Goal: Information Seeking & Learning: Learn about a topic

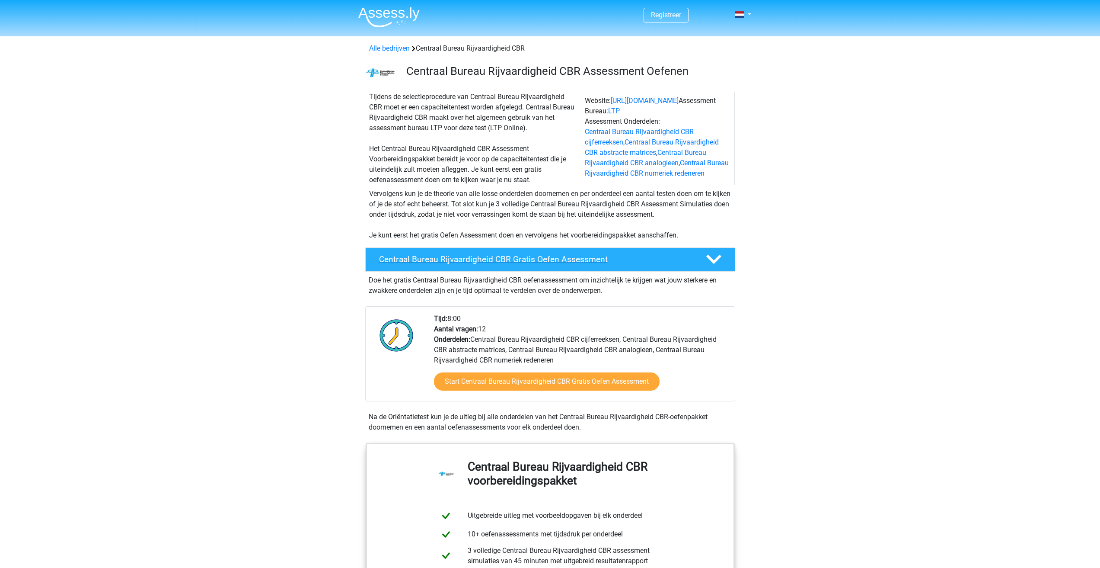
click at [719, 262] on icon at bounding box center [713, 259] width 15 height 15
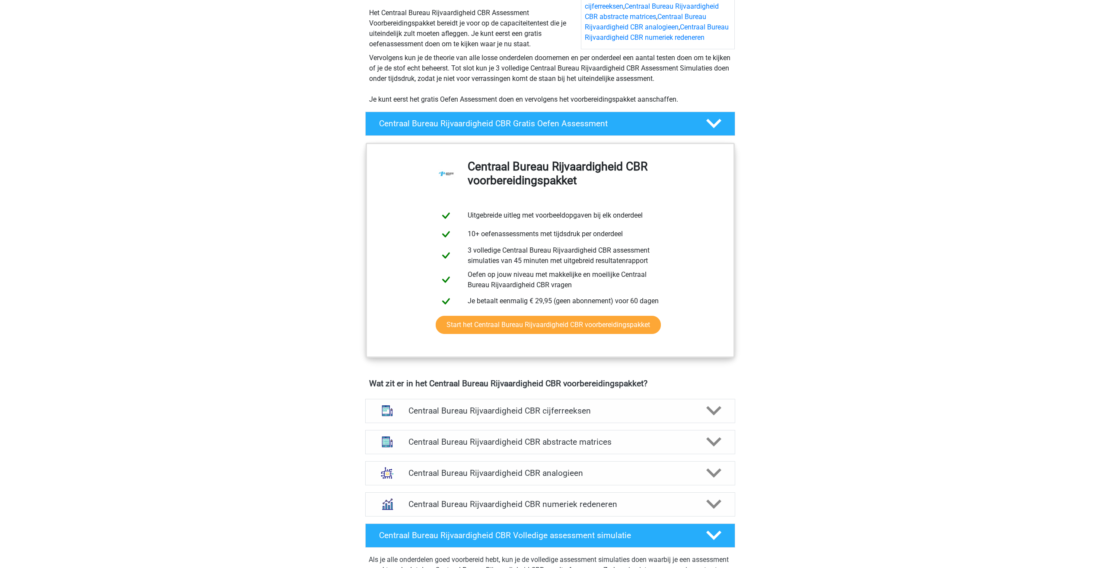
scroll to position [303, 0]
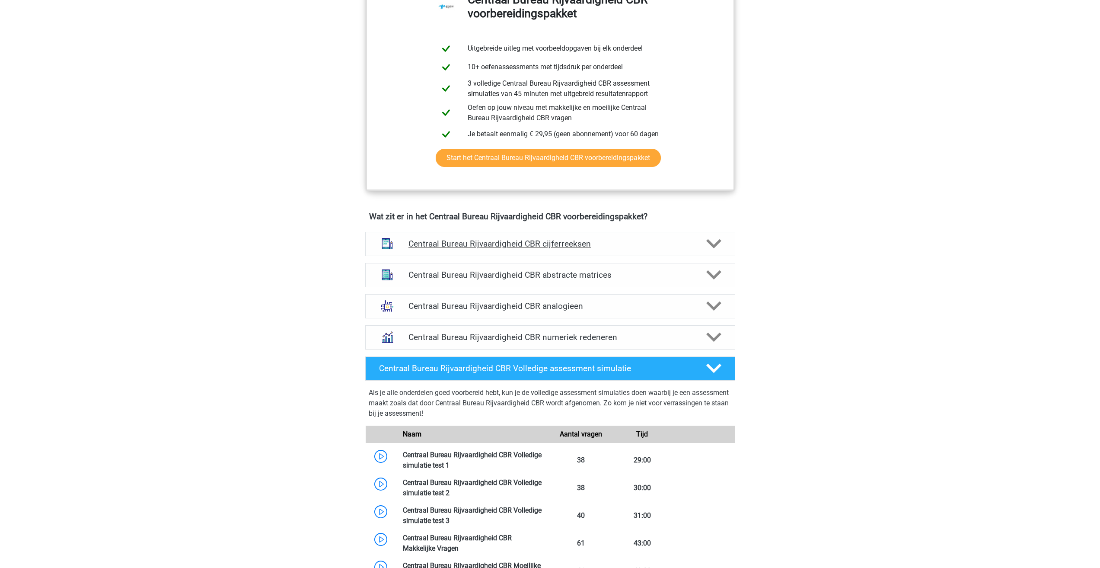
click at [719, 245] on icon at bounding box center [713, 243] width 15 height 15
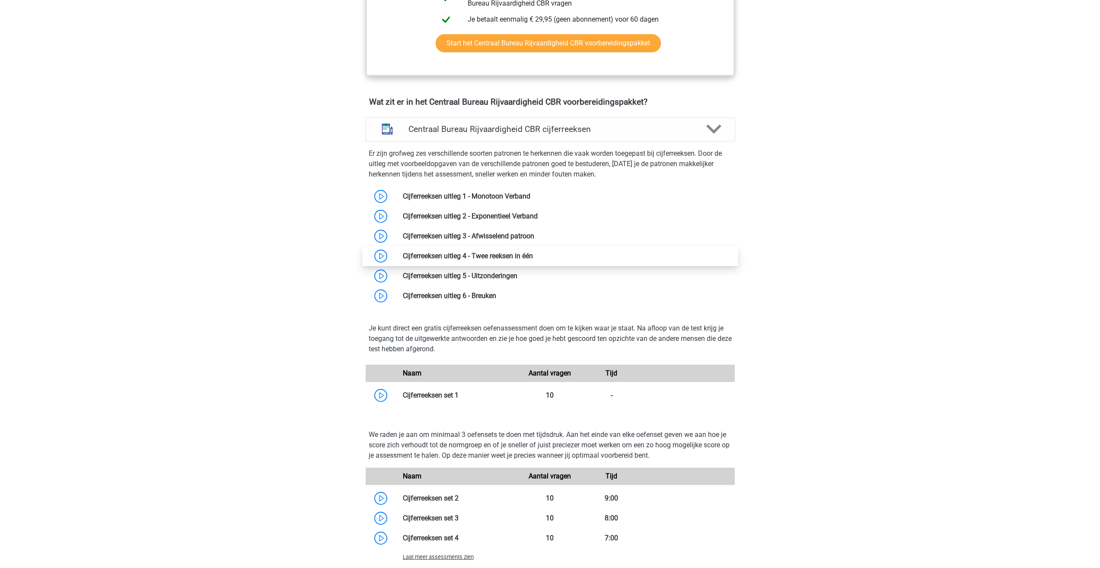
scroll to position [432, 0]
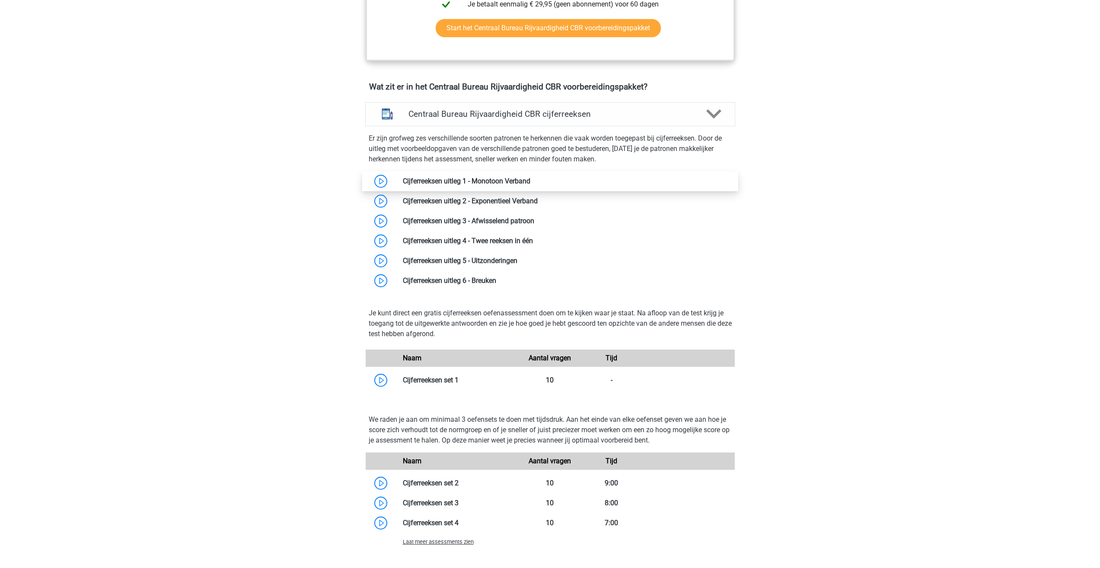
click at [531, 179] on link at bounding box center [531, 181] width 0 height 8
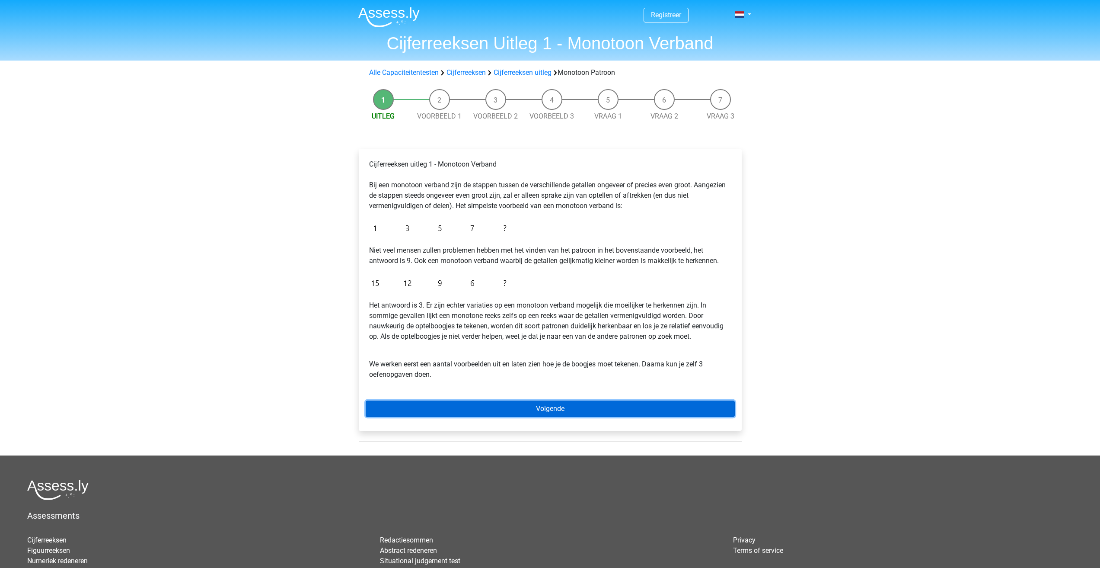
click at [548, 411] on link "Volgende" at bounding box center [550, 408] width 369 height 16
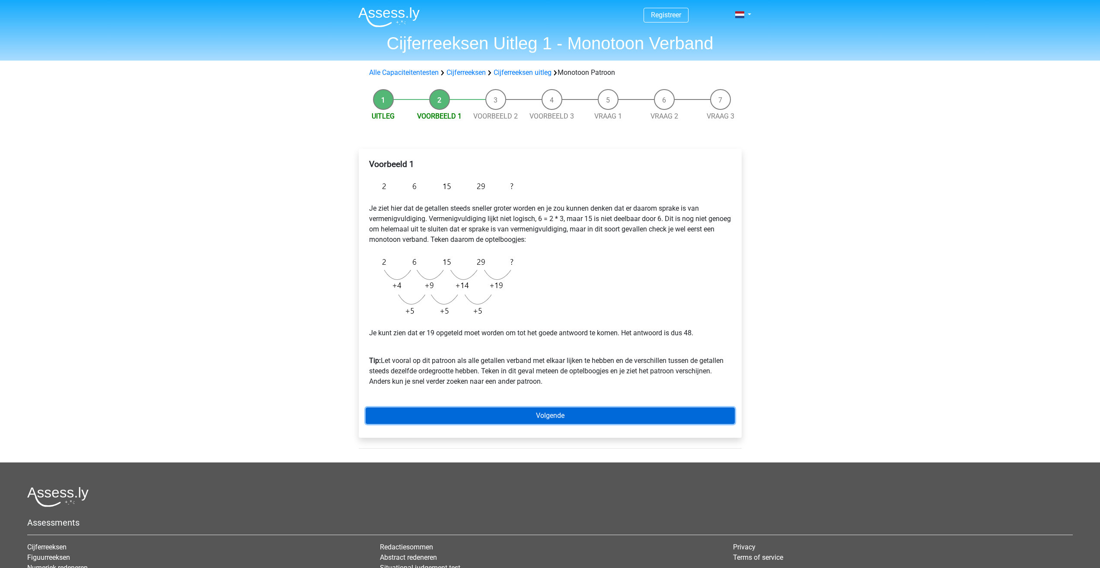
click at [549, 415] on link "Volgende" at bounding box center [550, 415] width 369 height 16
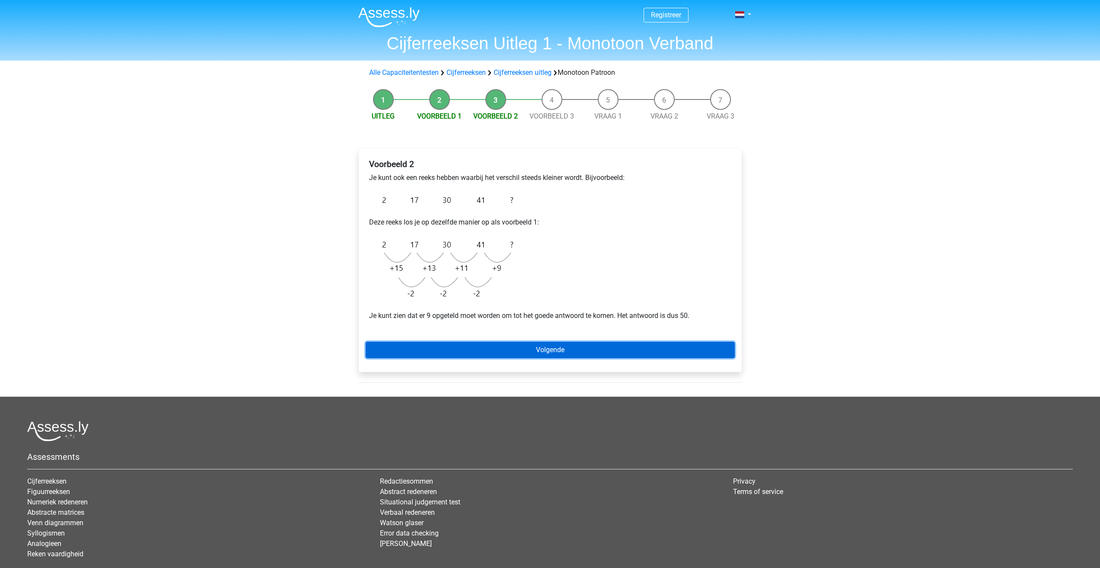
click at [548, 348] on link "Volgende" at bounding box center [550, 350] width 369 height 16
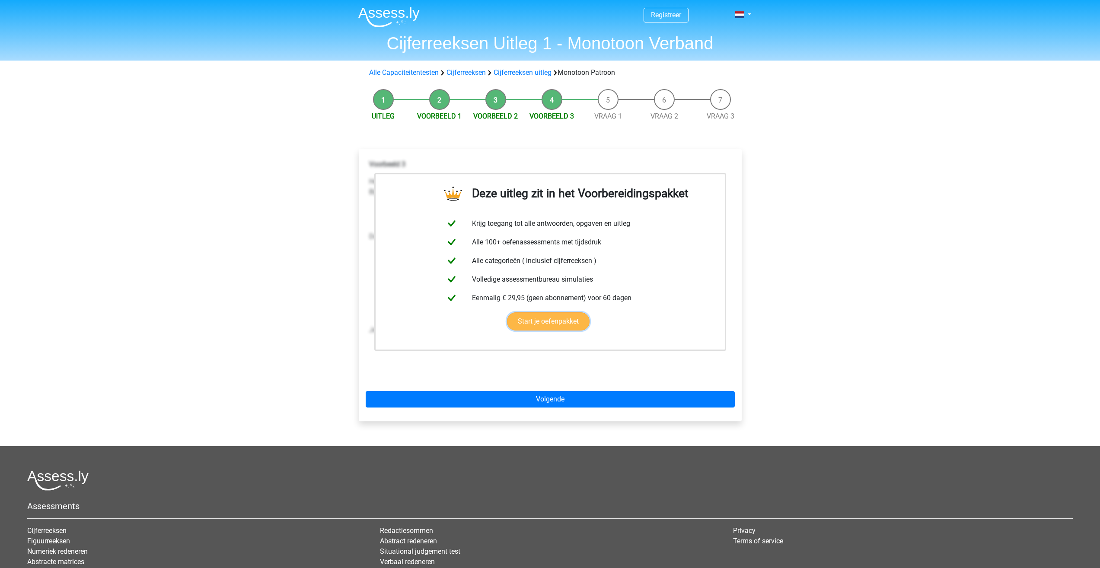
click at [557, 323] on link "Start je oefenpakket" at bounding box center [548, 321] width 83 height 18
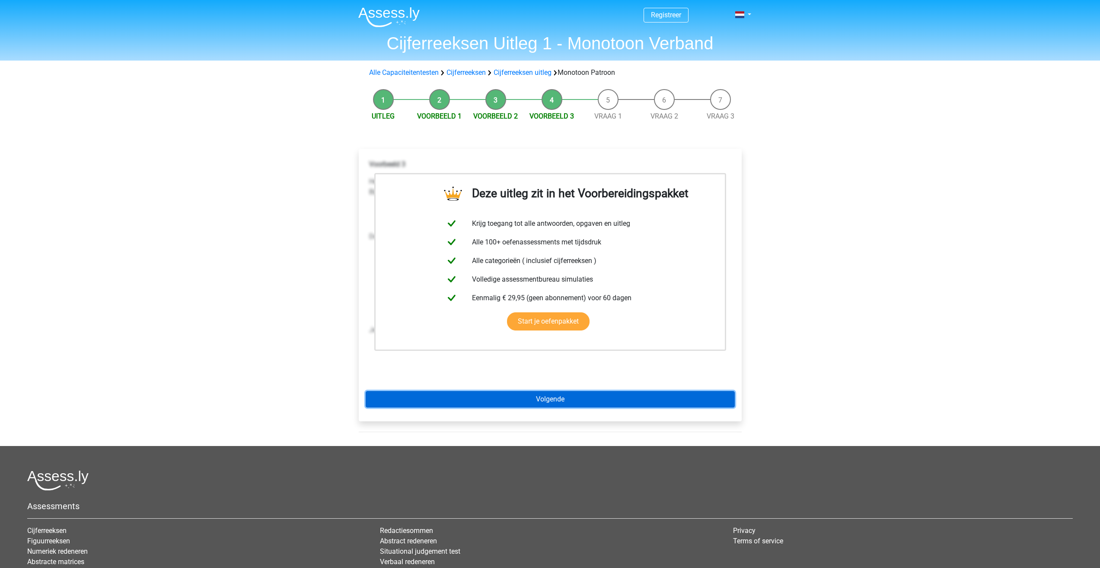
click at [559, 402] on link "Volgende" at bounding box center [550, 399] width 369 height 16
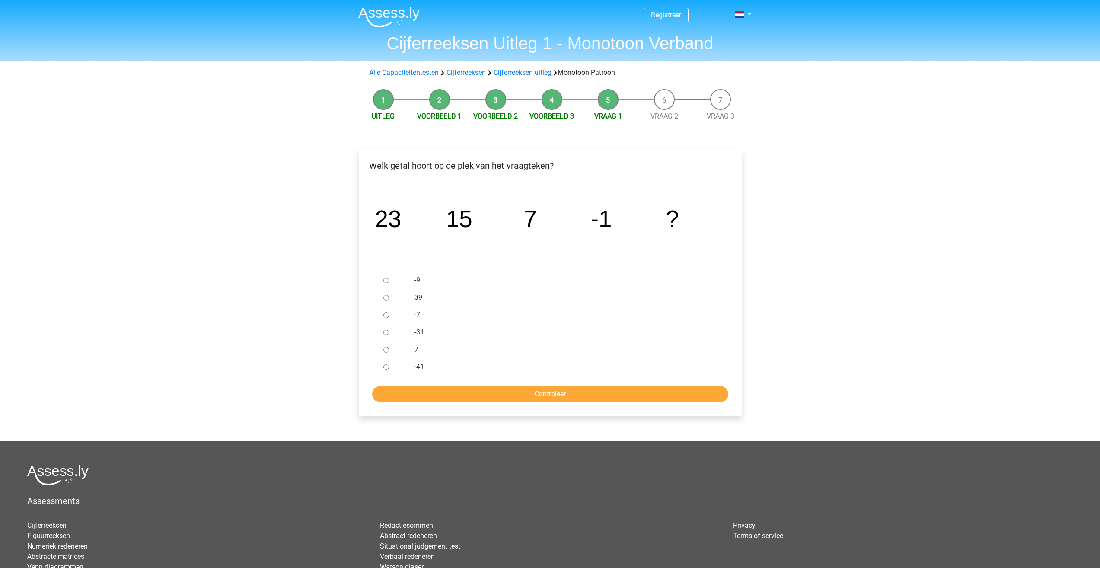
click at [386, 279] on input "-9" at bounding box center [387, 281] width 6 height 6
radio input "true"
click at [544, 396] on input "Controleer" at bounding box center [550, 394] width 356 height 16
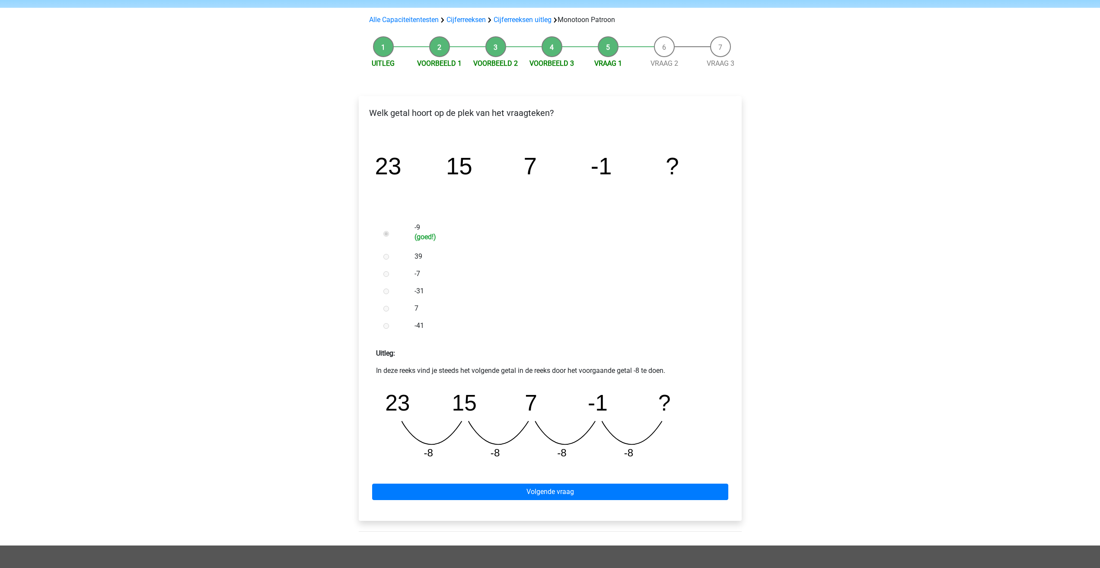
scroll to position [86, 0]
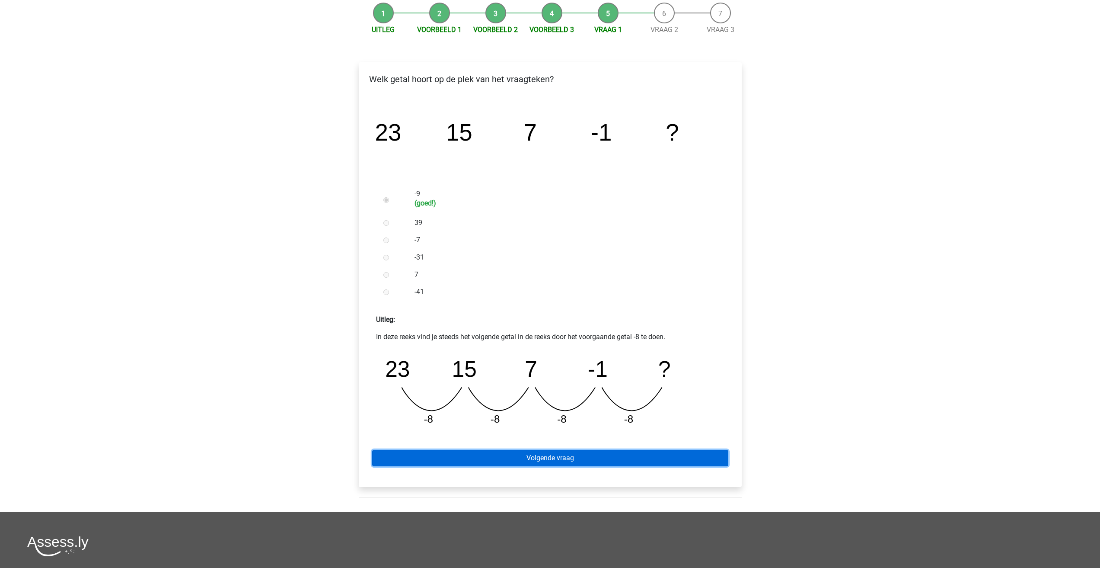
click at [572, 457] on link "Volgende vraag" at bounding box center [550, 458] width 356 height 16
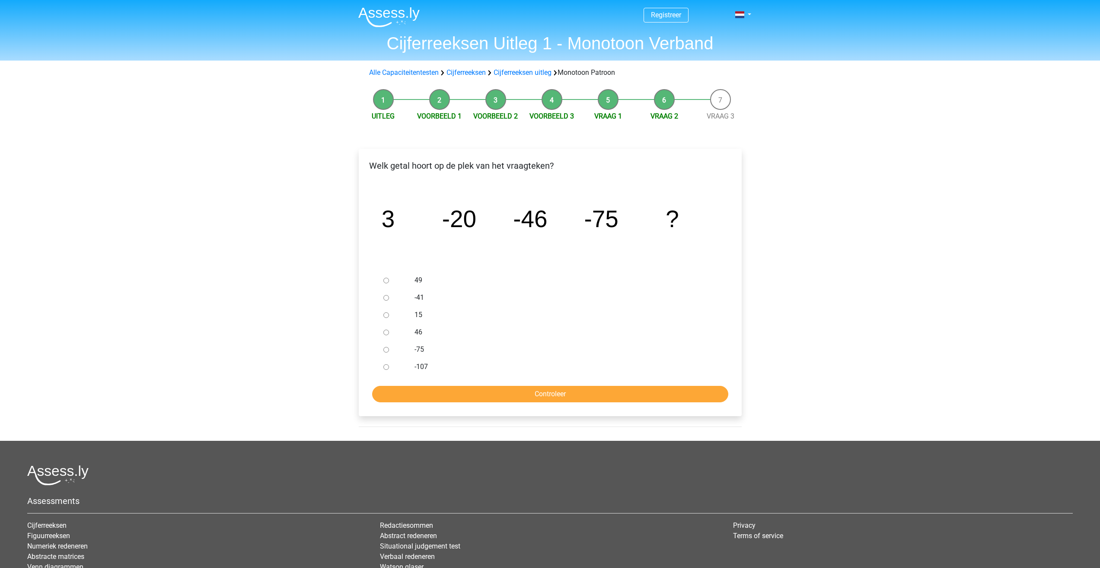
click at [384, 366] on input "-107" at bounding box center [387, 367] width 6 height 6
radio input "true"
click at [555, 393] on input "Controleer" at bounding box center [550, 394] width 356 height 16
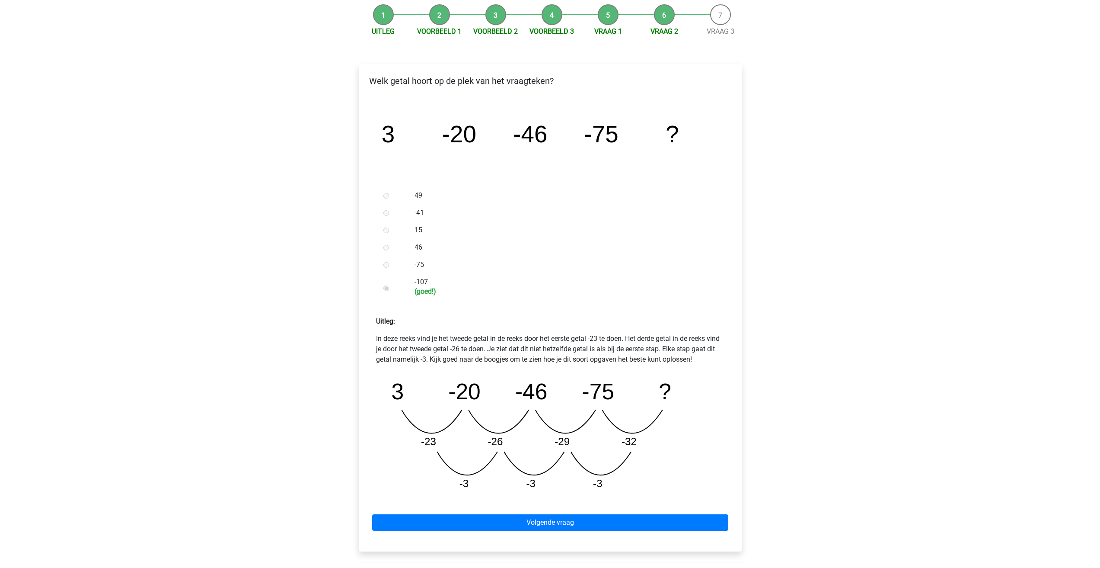
scroll to position [86, 0]
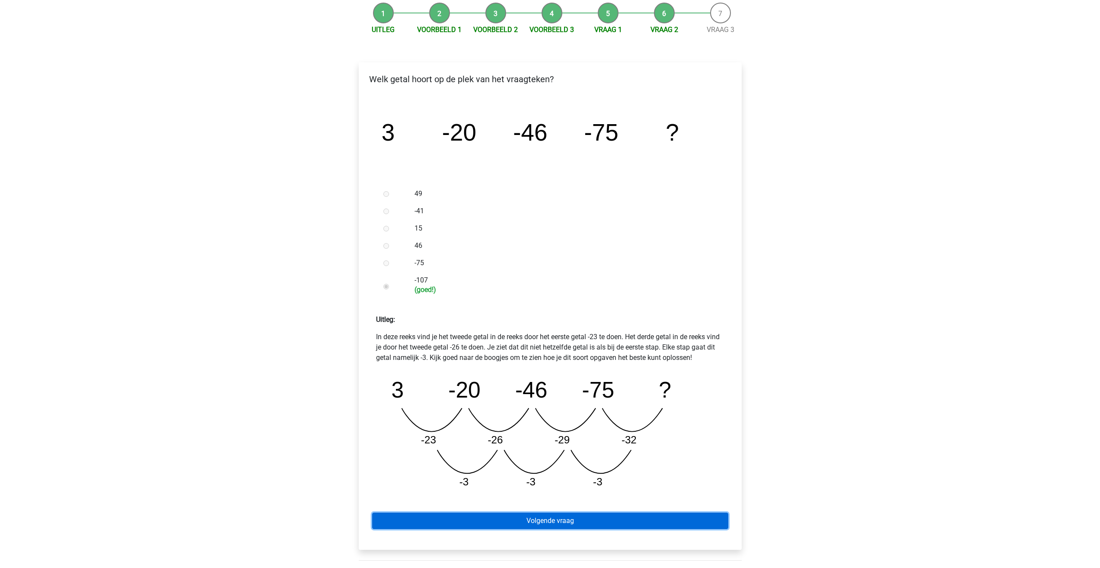
click at [563, 523] on link "Volgende vraag" at bounding box center [550, 520] width 356 height 16
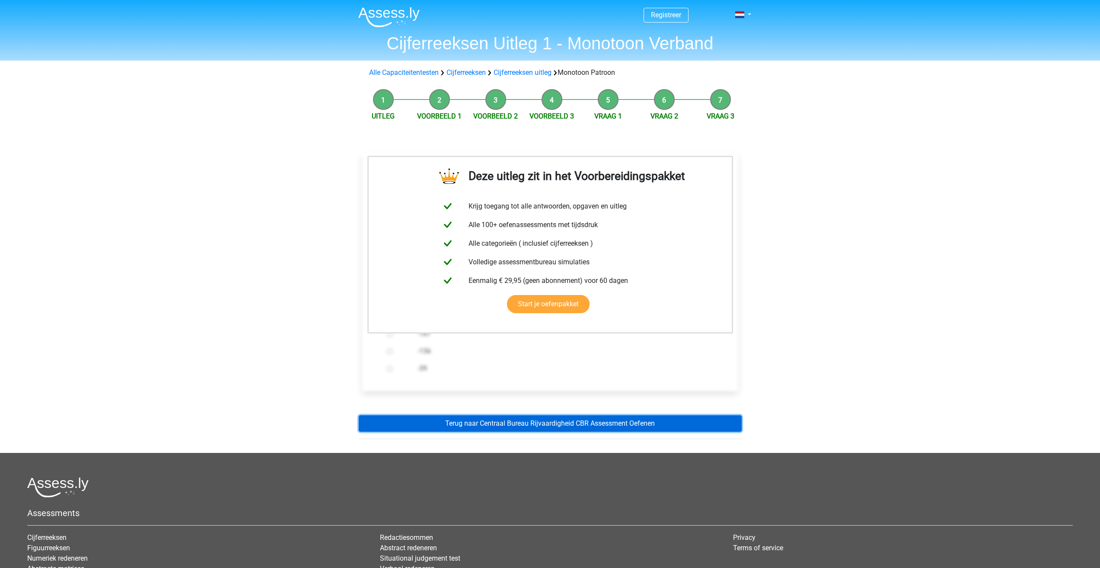
click at [565, 425] on link "Terug naar Centraal Bureau Rijvaardigheid CBR Assessment Oefenen" at bounding box center [550, 423] width 383 height 16
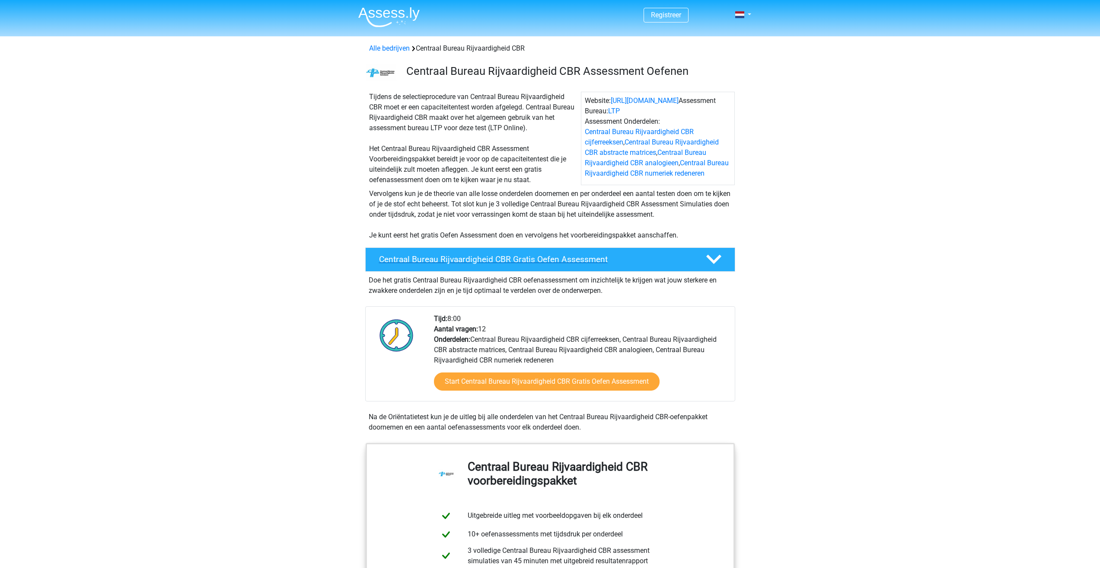
click at [716, 262] on icon at bounding box center [713, 259] width 15 height 15
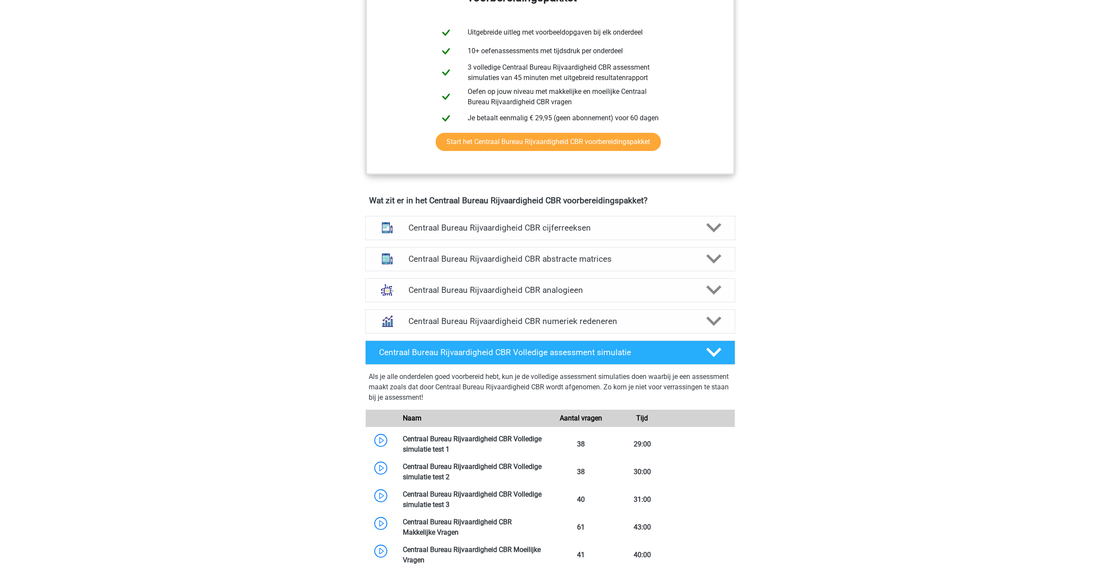
scroll to position [346, 0]
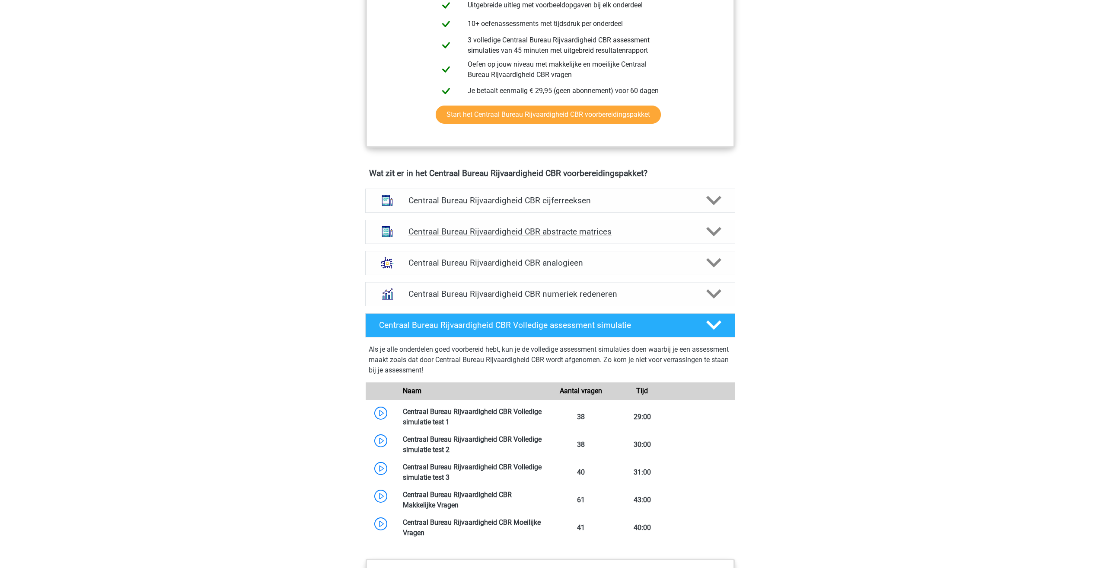
click at [718, 228] on icon at bounding box center [713, 231] width 15 height 15
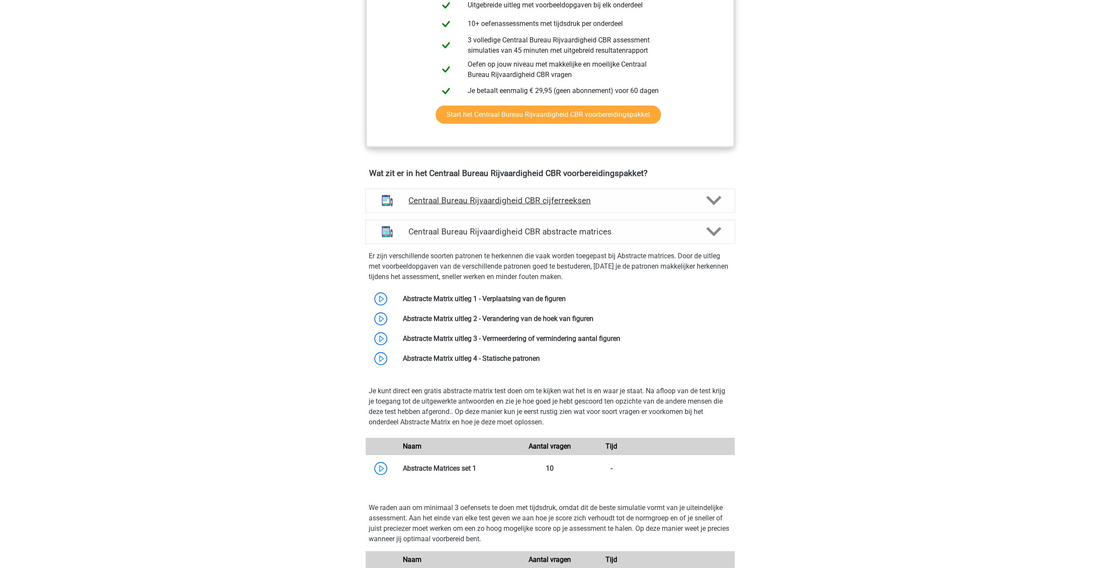
click at [719, 201] on icon at bounding box center [713, 200] width 15 height 15
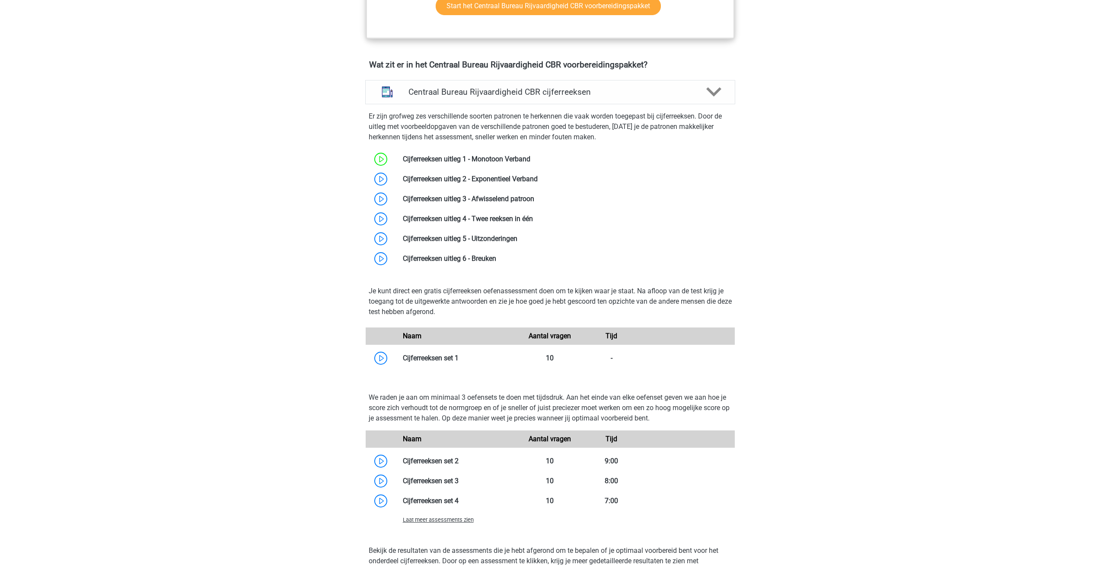
scroll to position [476, 0]
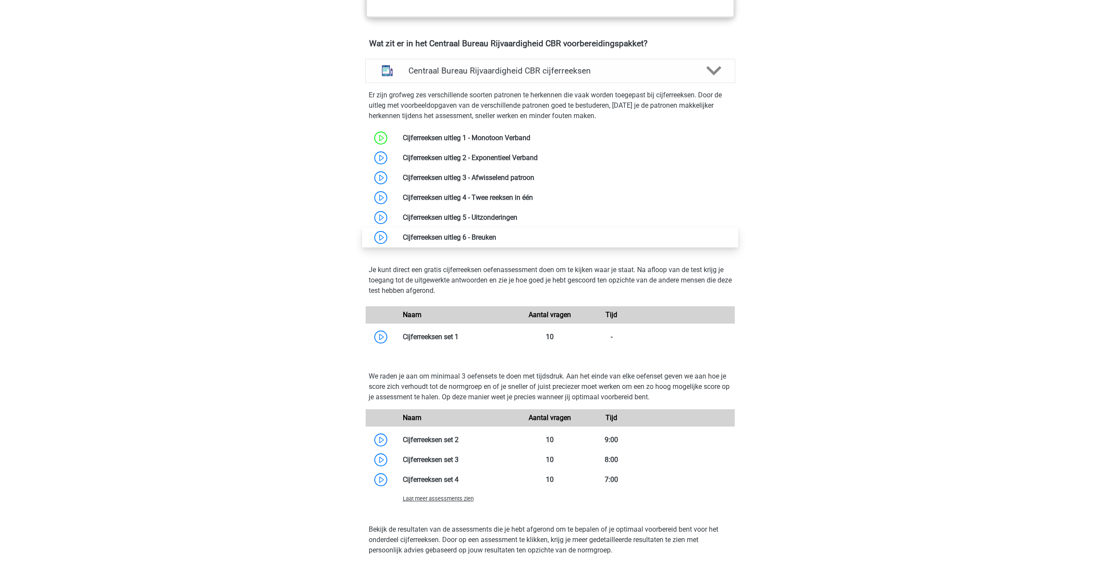
click at [496, 235] on link at bounding box center [496, 237] width 0 height 8
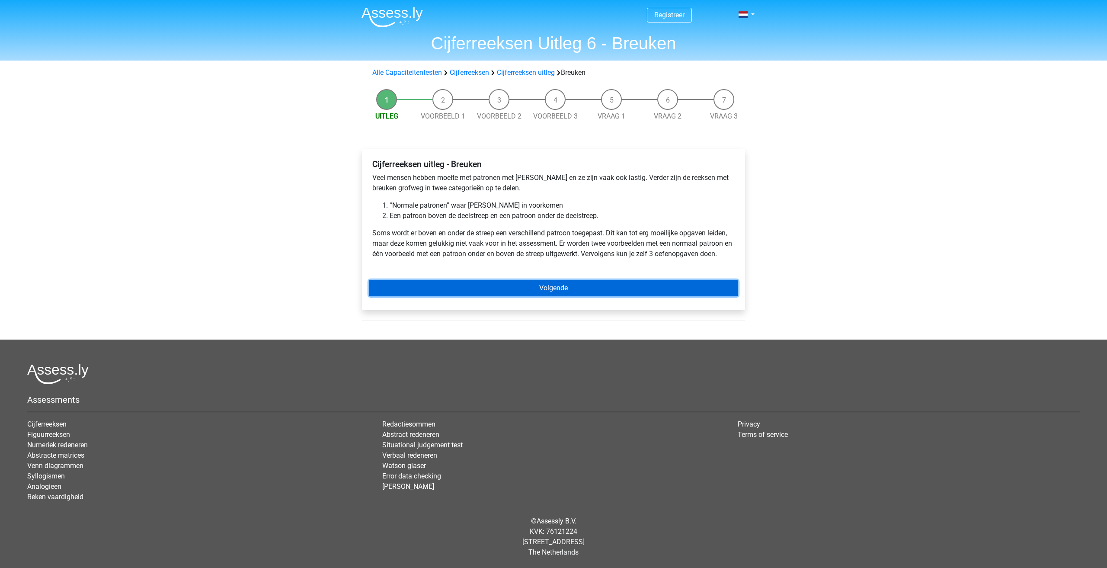
click at [515, 290] on link "Volgende" at bounding box center [553, 288] width 369 height 16
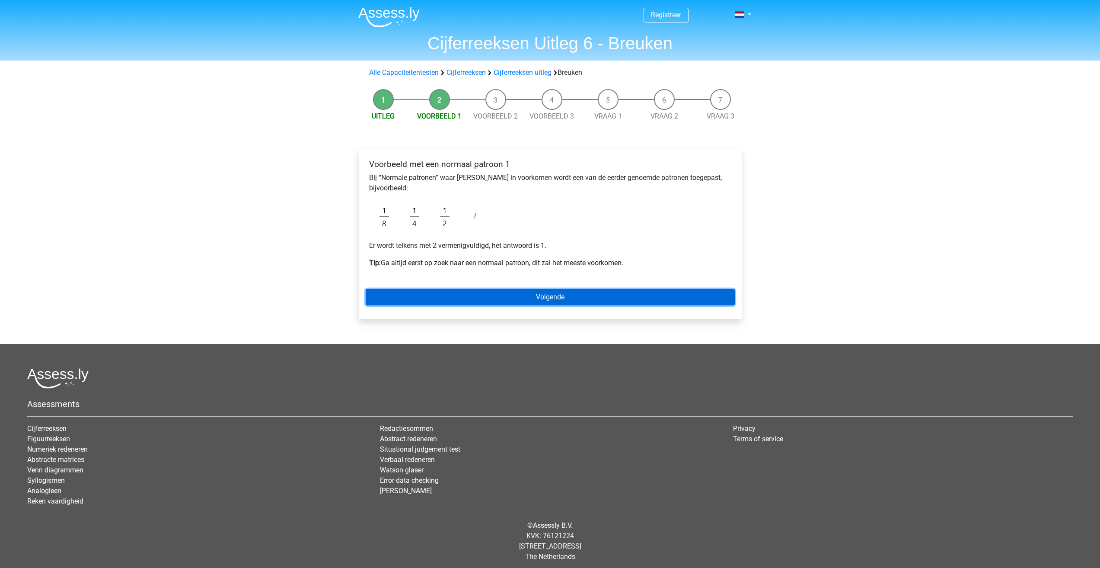
click at [554, 300] on link "Volgende" at bounding box center [550, 297] width 369 height 16
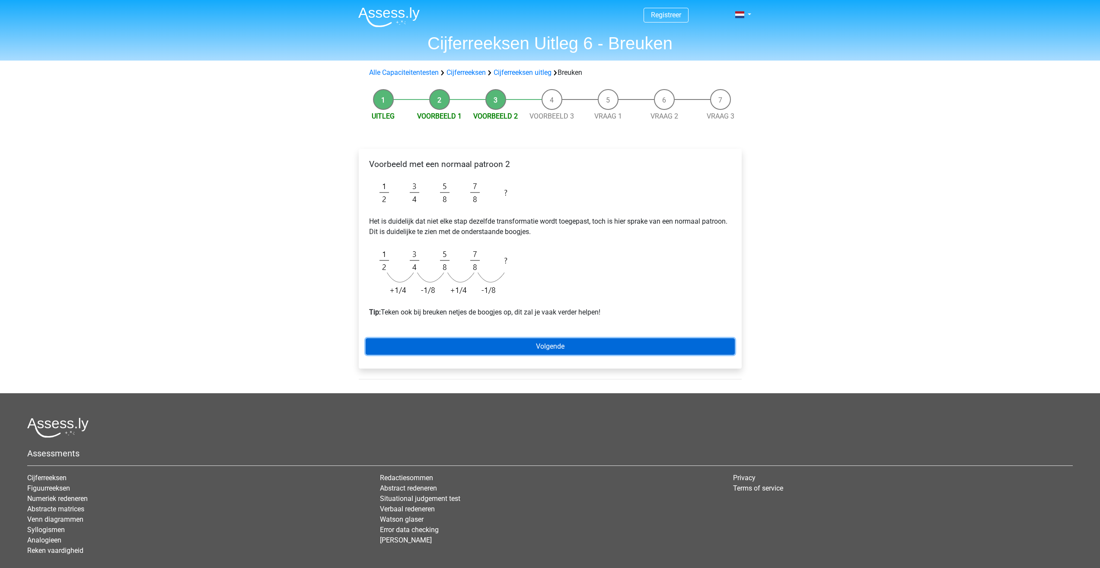
click at [543, 346] on link "Volgende" at bounding box center [550, 346] width 369 height 16
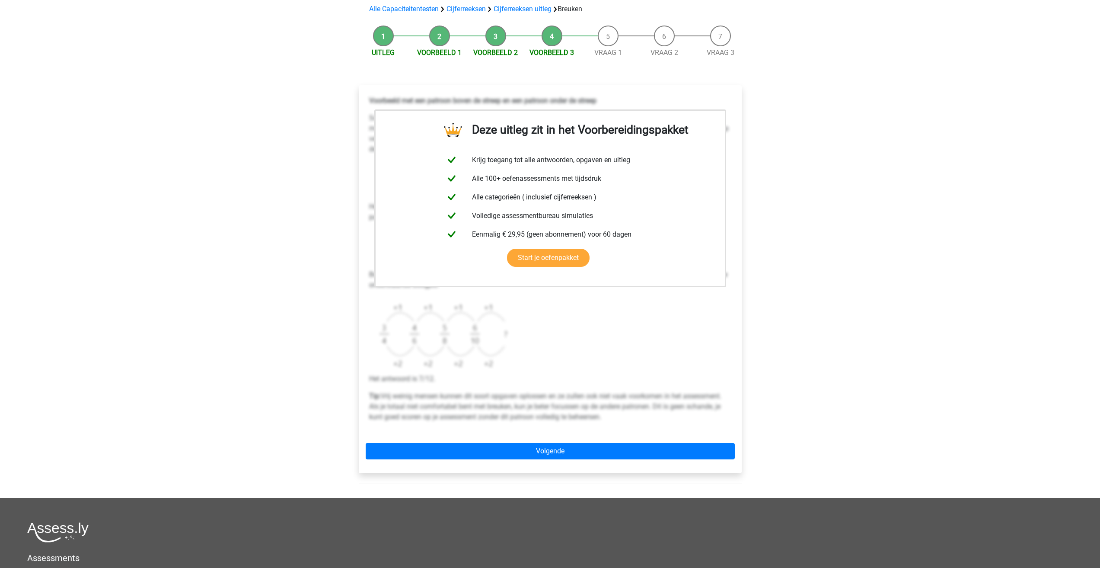
scroll to position [86, 0]
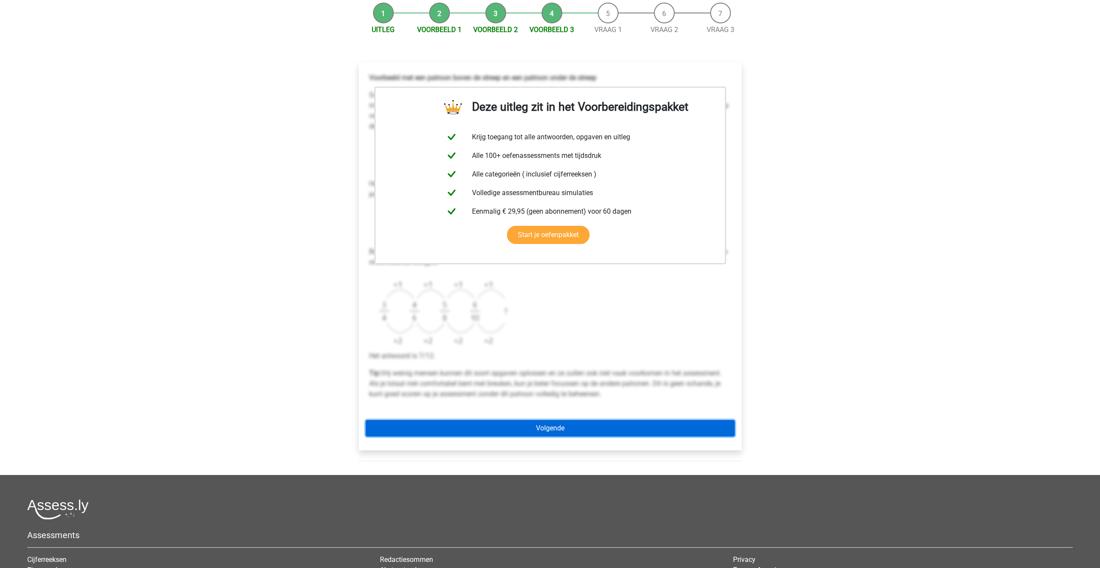
click at [579, 424] on link "Volgende" at bounding box center [550, 428] width 369 height 16
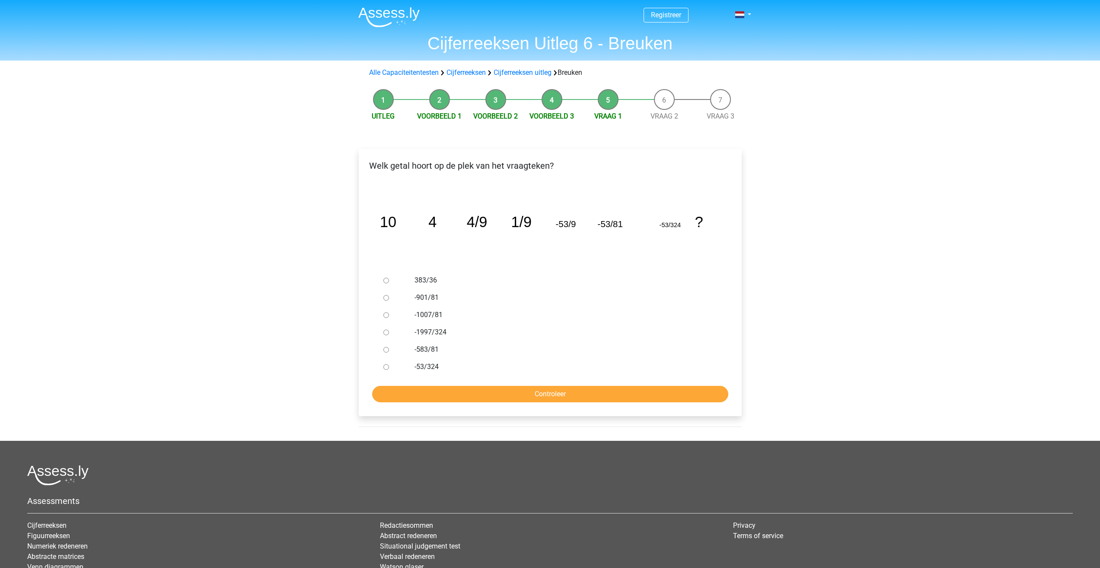
click at [388, 332] on input "-1997/324" at bounding box center [387, 332] width 6 height 6
radio input "true"
click at [558, 392] on input "Controleer" at bounding box center [550, 394] width 356 height 16
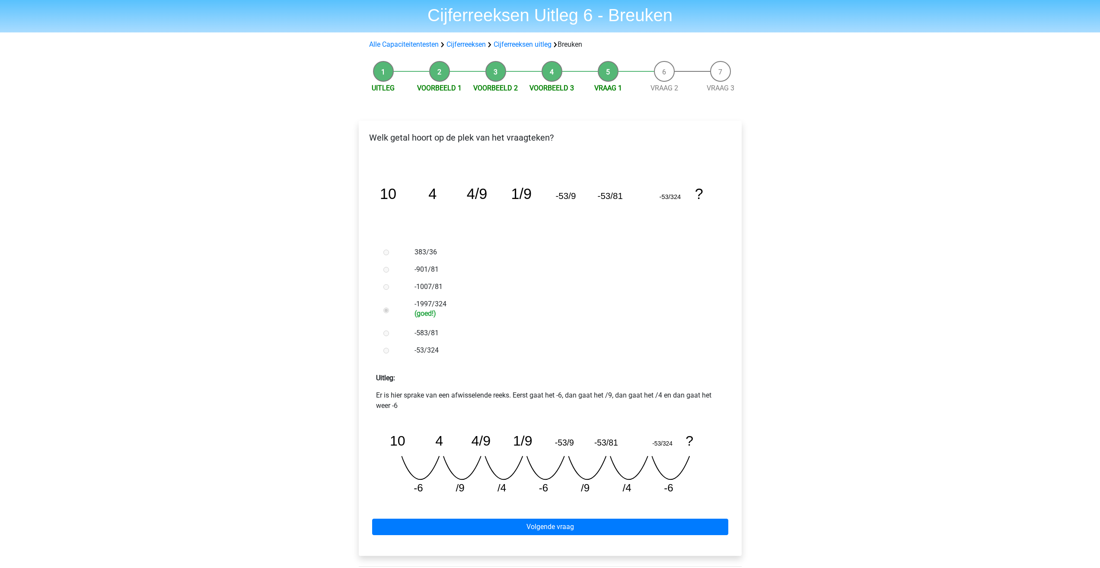
scroll to position [43, 0]
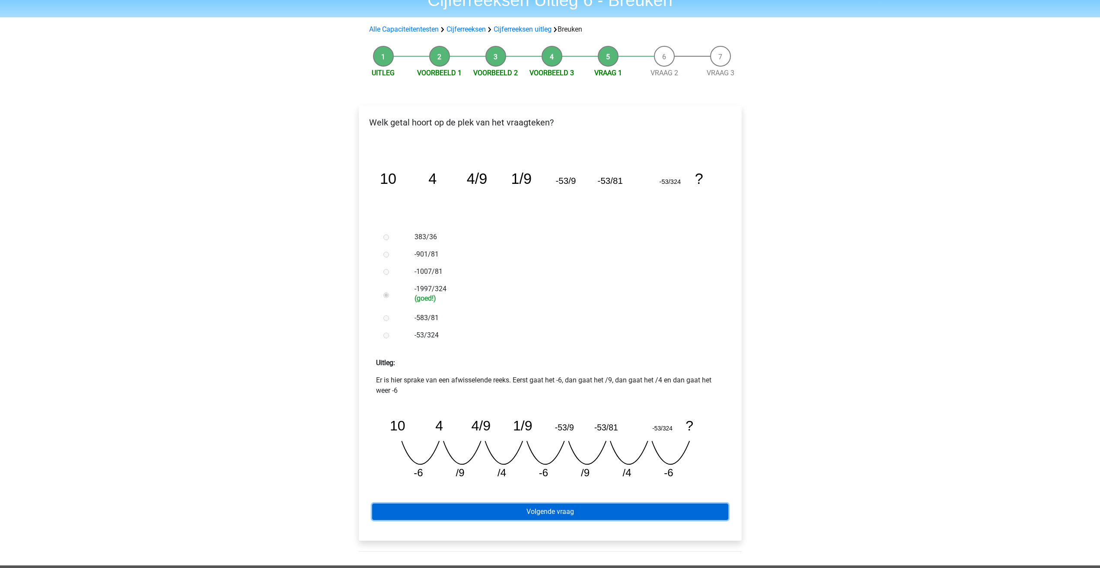
click at [583, 514] on link "Volgende vraag" at bounding box center [550, 511] width 356 height 16
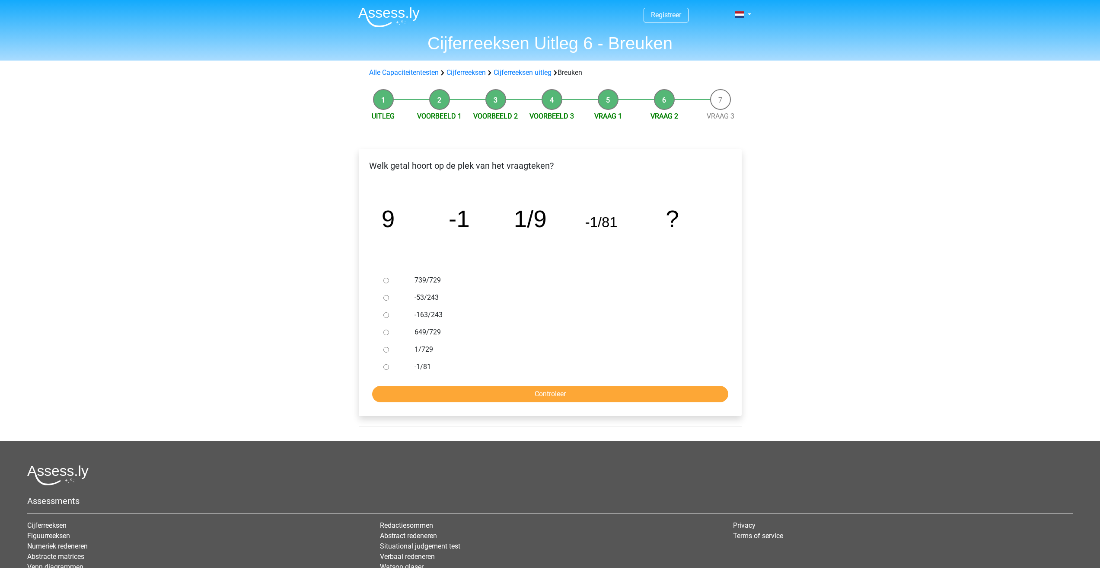
click at [386, 349] on input "1/729" at bounding box center [387, 350] width 6 height 6
radio input "true"
click at [549, 392] on input "Controleer" at bounding box center [550, 394] width 356 height 16
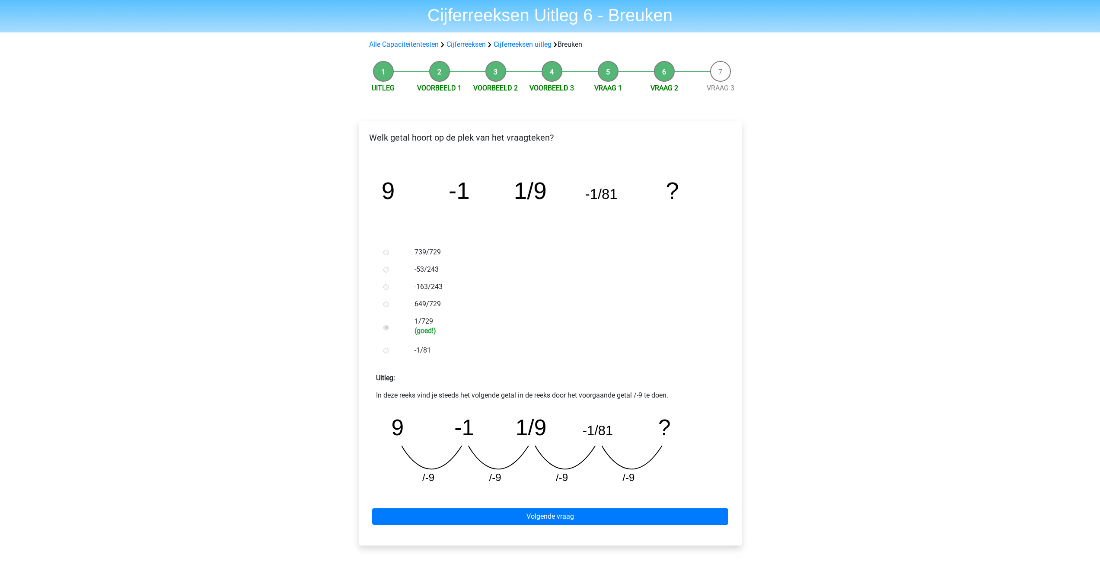
scroll to position [43, 0]
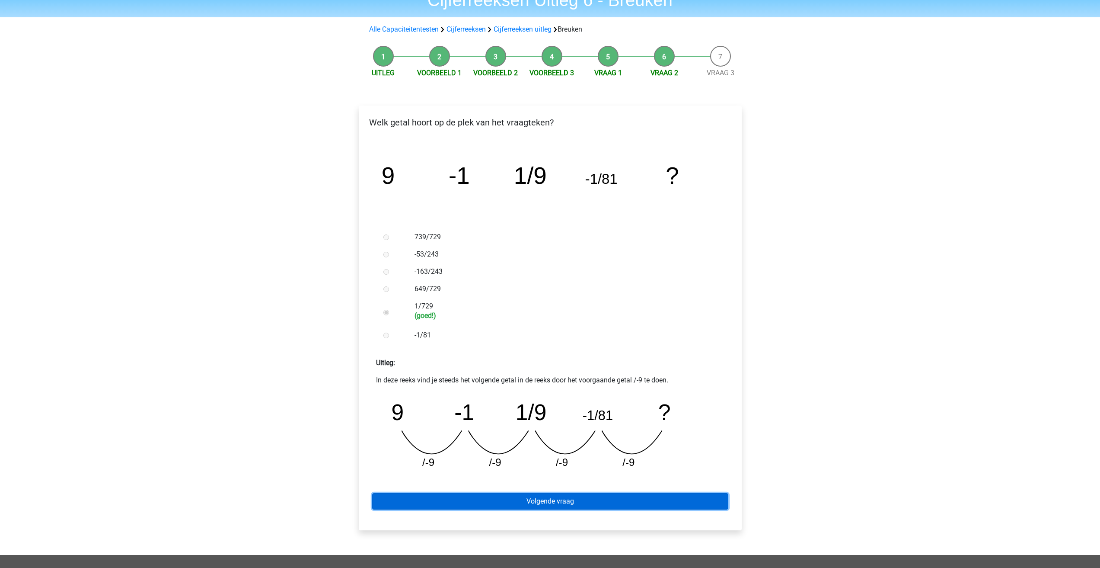
click at [538, 499] on link "Volgende vraag" at bounding box center [550, 501] width 356 height 16
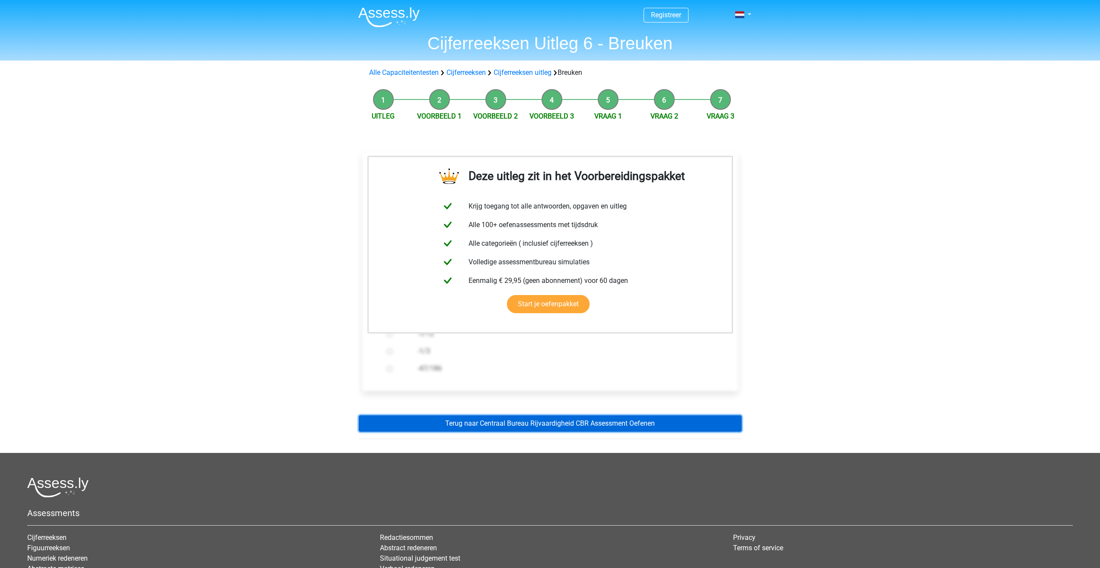
click at [549, 426] on link "Terug naar Centraal Bureau Rijvaardigheid CBR Assessment Oefenen" at bounding box center [550, 423] width 383 height 16
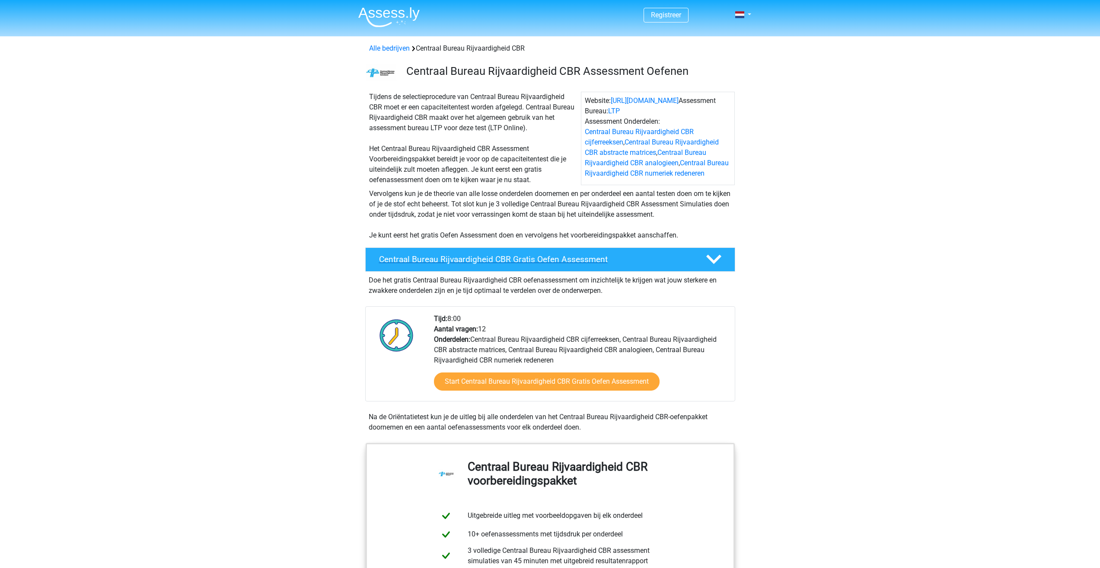
click at [716, 260] on polygon at bounding box center [713, 260] width 15 height 10
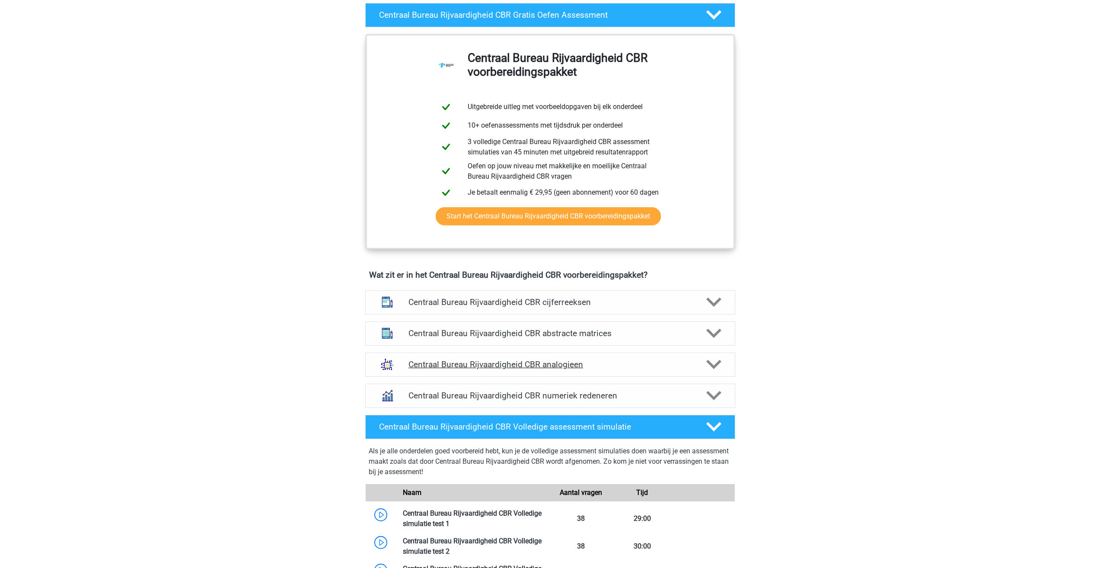
scroll to position [259, 0]
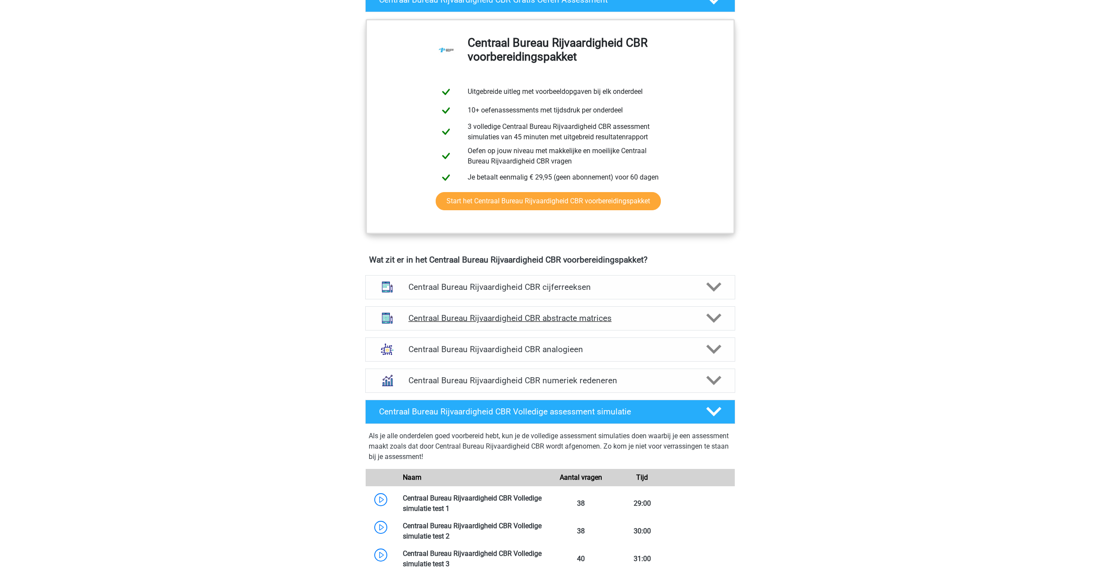
click at [716, 321] on icon at bounding box center [713, 317] width 15 height 15
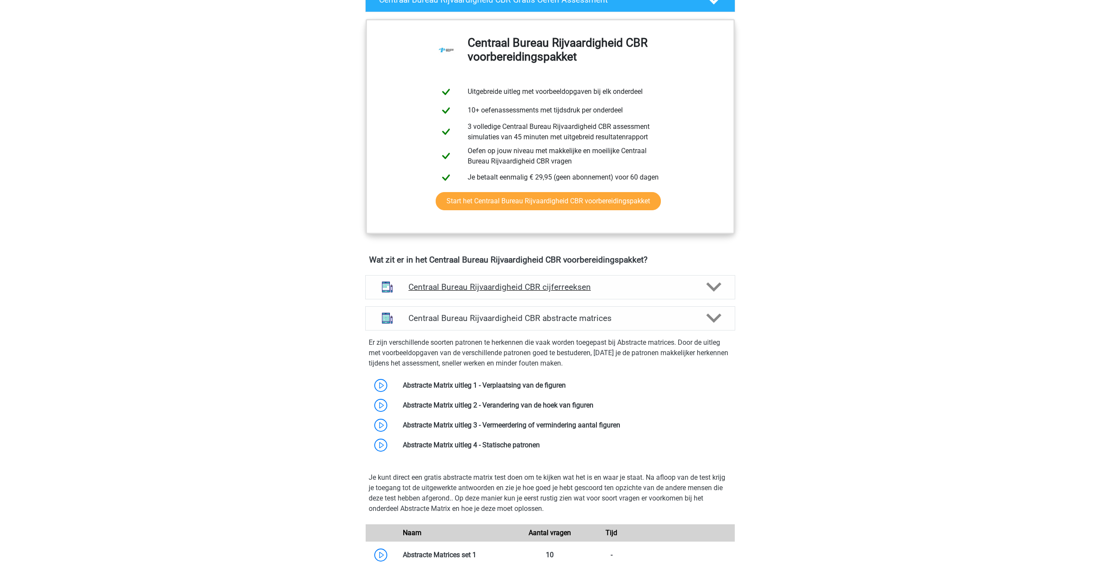
click at [715, 290] on polygon at bounding box center [713, 287] width 15 height 10
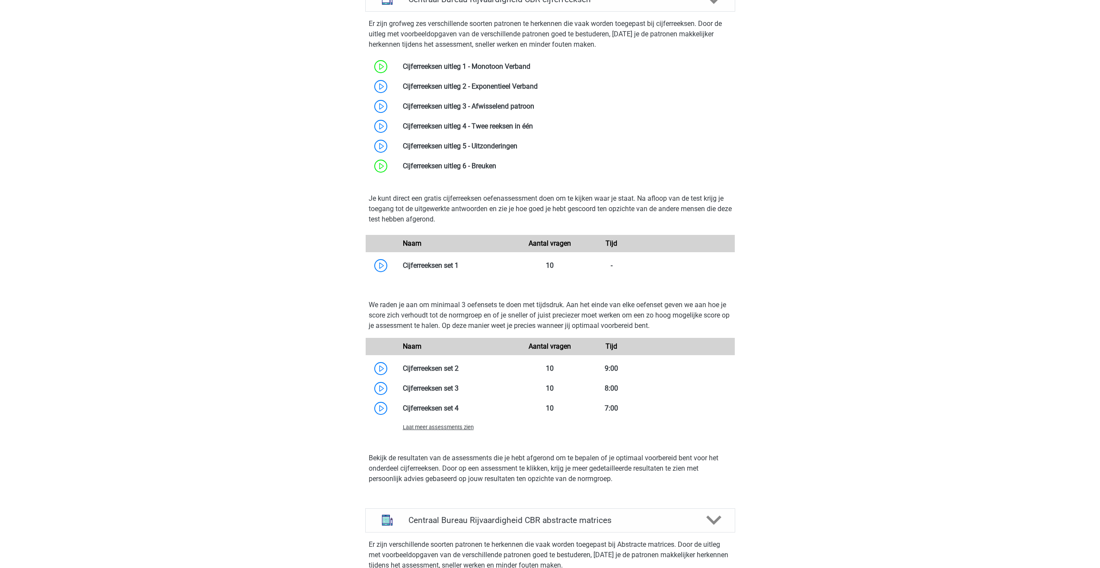
scroll to position [562, 0]
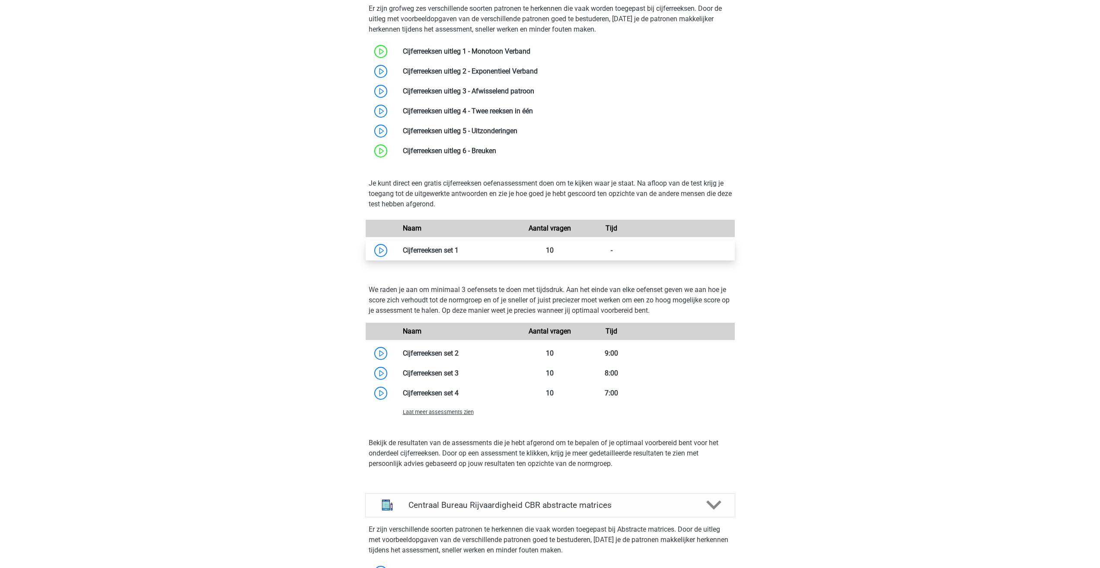
click at [459, 249] on link at bounding box center [459, 250] width 0 height 8
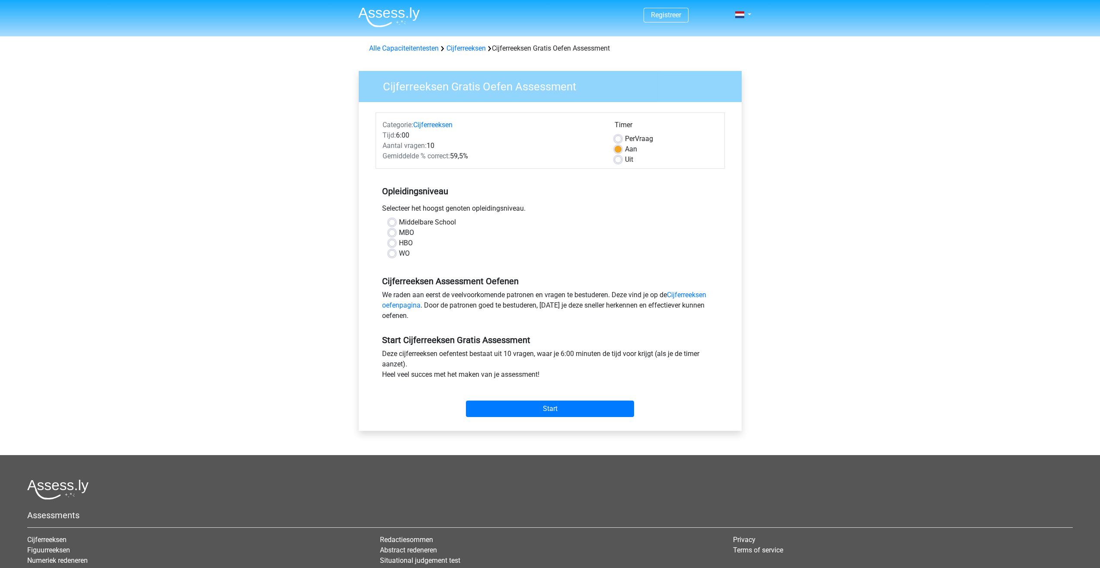
click at [399, 231] on label "MBO" at bounding box center [406, 232] width 15 height 10
click at [390, 231] on input "MBO" at bounding box center [392, 231] width 7 height 9
radio input "true"
click at [399, 243] on label "HBO" at bounding box center [406, 243] width 14 height 10
click at [393, 243] on input "HBO" at bounding box center [392, 242] width 7 height 9
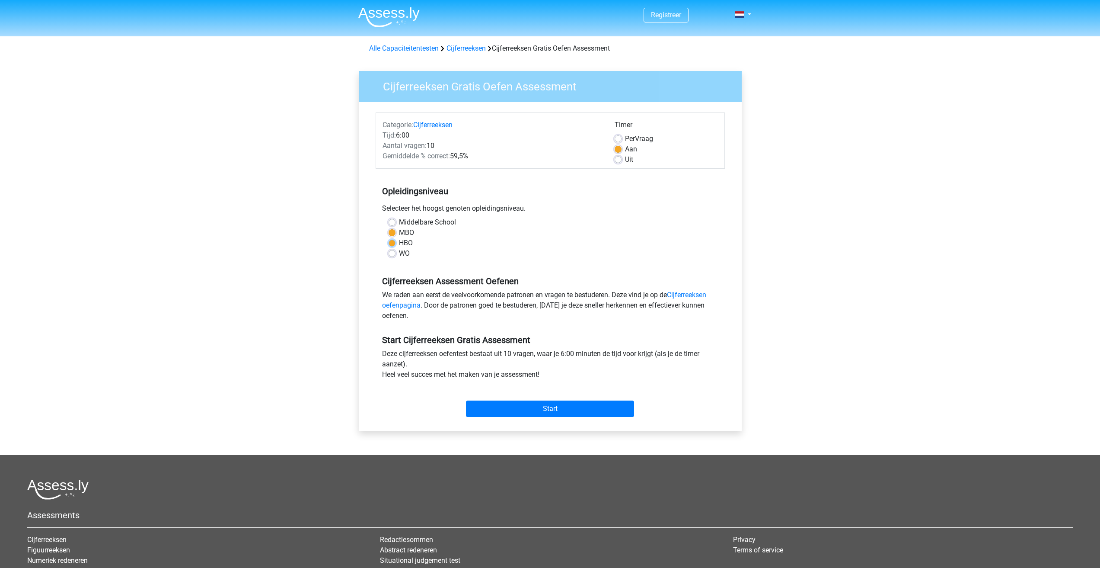
radio input "true"
click at [534, 407] on input "Start" at bounding box center [550, 408] width 168 height 16
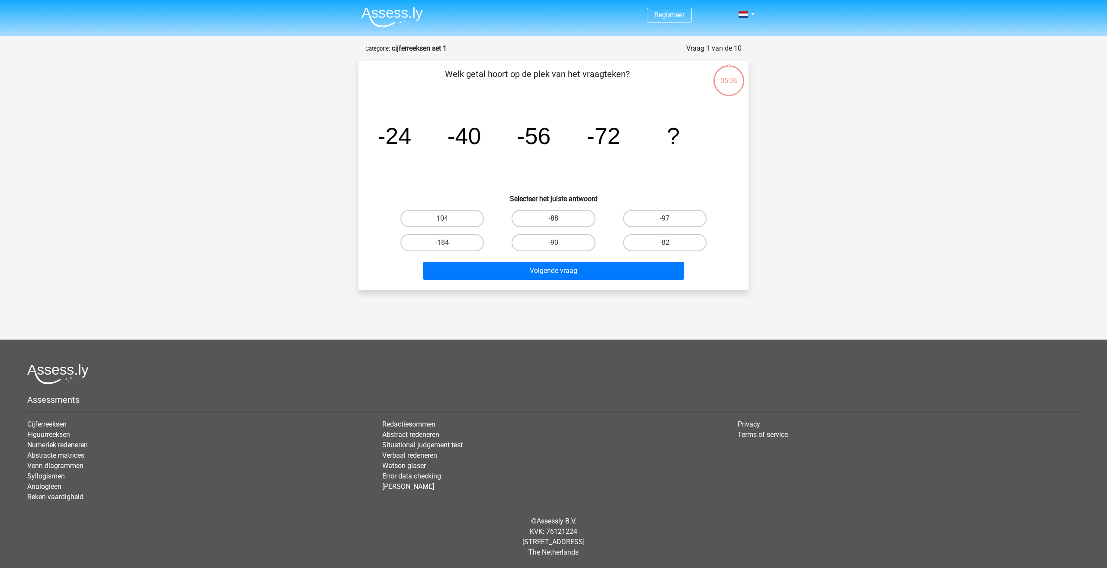
click at [574, 215] on label "-88" at bounding box center [552, 218] width 83 height 17
click at [559, 218] on input "-88" at bounding box center [556, 221] width 6 height 6
radio input "true"
click at [587, 272] on button "Volgende vraag" at bounding box center [554, 271] width 262 height 18
click at [663, 244] on label "-30" at bounding box center [664, 242] width 83 height 17
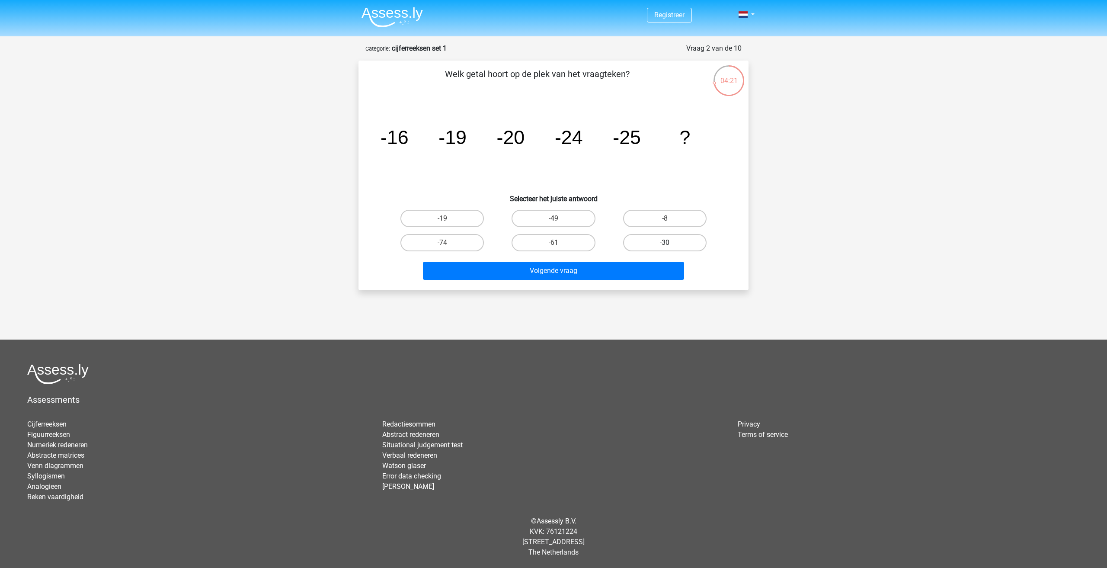
click at [665, 244] on input "-30" at bounding box center [668, 246] width 6 height 6
radio input "true"
click at [602, 272] on button "Volgende vraag" at bounding box center [554, 271] width 262 height 18
click at [650, 216] on label "-82" at bounding box center [664, 218] width 83 height 17
click at [665, 218] on input "-82" at bounding box center [668, 221] width 6 height 6
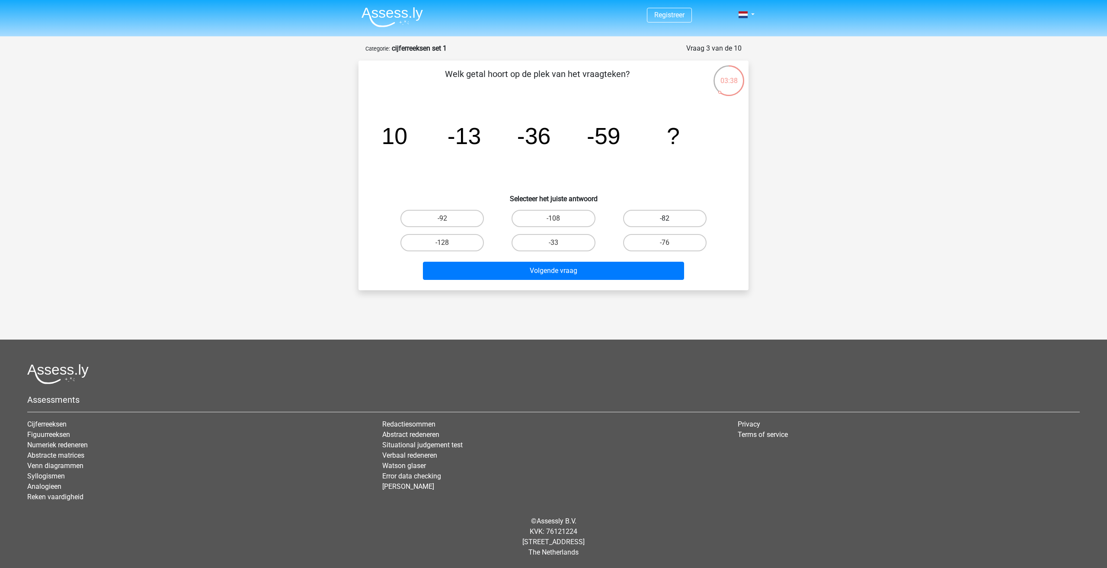
radio input "true"
click at [591, 275] on button "Volgende vraag" at bounding box center [554, 271] width 262 height 18
click at [693, 218] on label "-1565/28" at bounding box center [664, 218] width 83 height 17
click at [670, 218] on input "-1565/28" at bounding box center [668, 221] width 6 height 6
radio input "true"
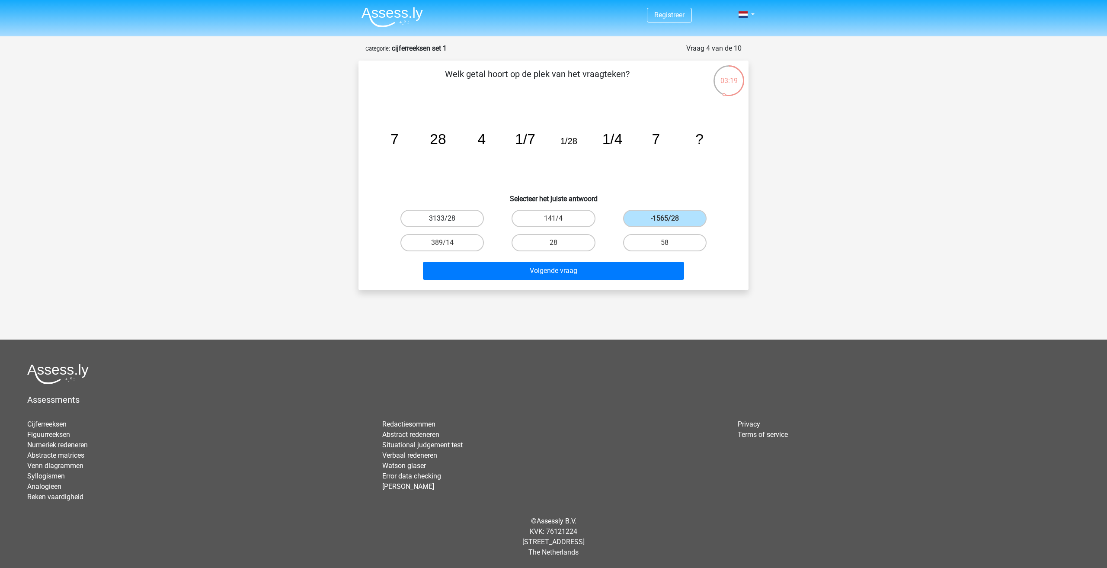
click at [463, 216] on label "3133/28" at bounding box center [441, 218] width 83 height 17
click at [448, 218] on input "3133/28" at bounding box center [445, 221] width 6 height 6
radio input "true"
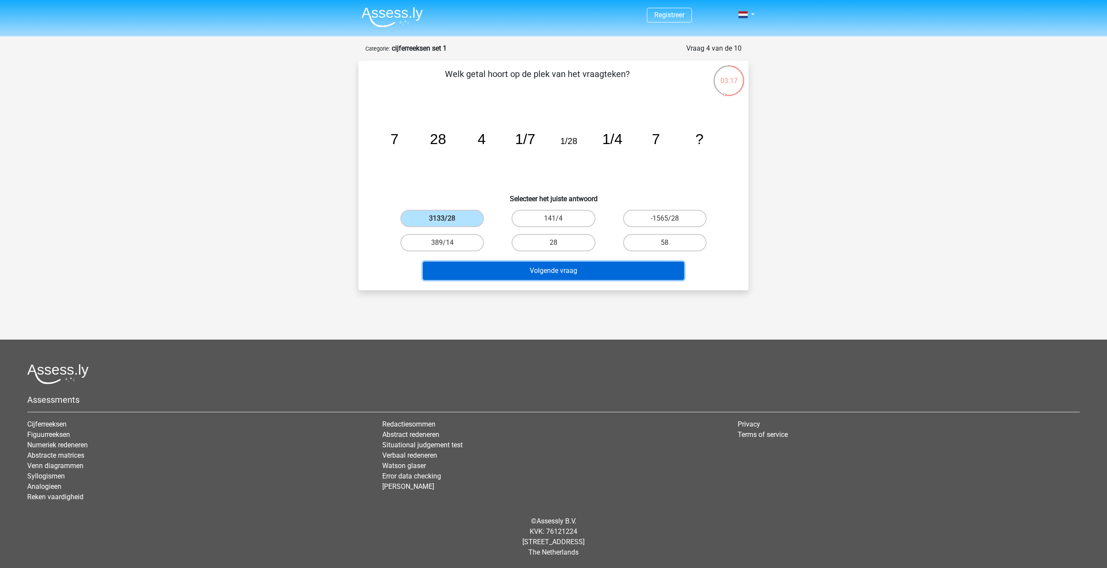
click at [568, 272] on button "Volgende vraag" at bounding box center [554, 271] width 262 height 18
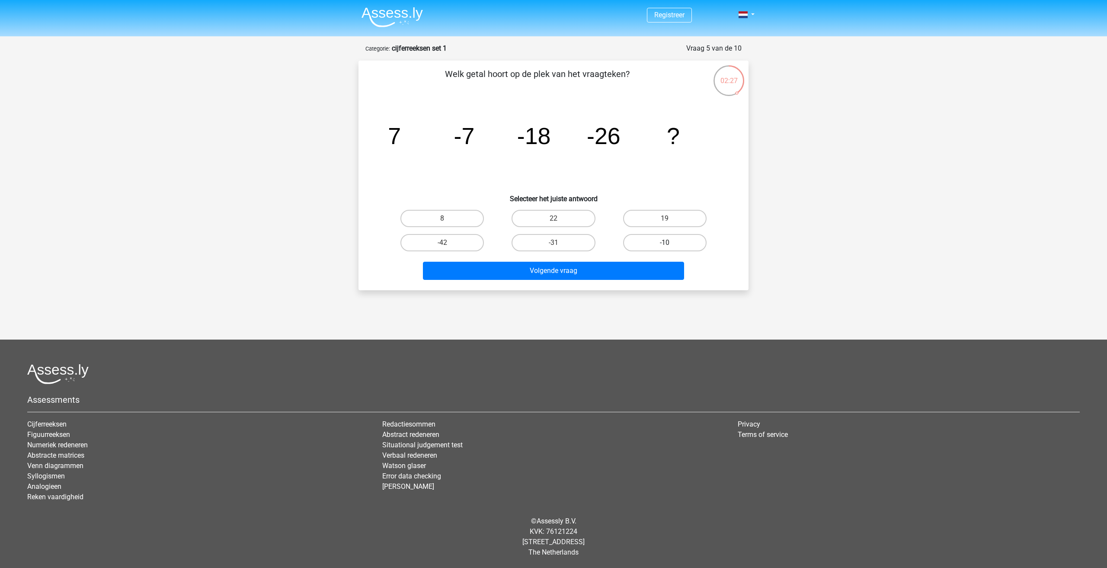
click at [692, 245] on label "-10" at bounding box center [664, 242] width 83 height 17
click at [670, 245] on input "-10" at bounding box center [668, 246] width 6 height 6
radio input "true"
click at [565, 242] on label "-31" at bounding box center [552, 242] width 83 height 17
click at [559, 243] on input "-31" at bounding box center [556, 246] width 6 height 6
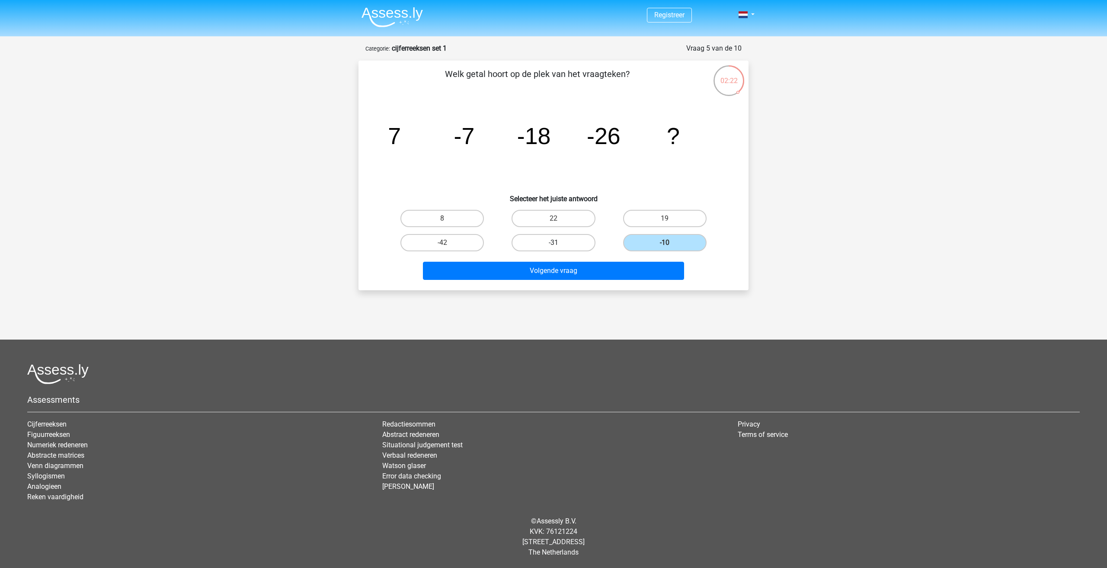
radio input "true"
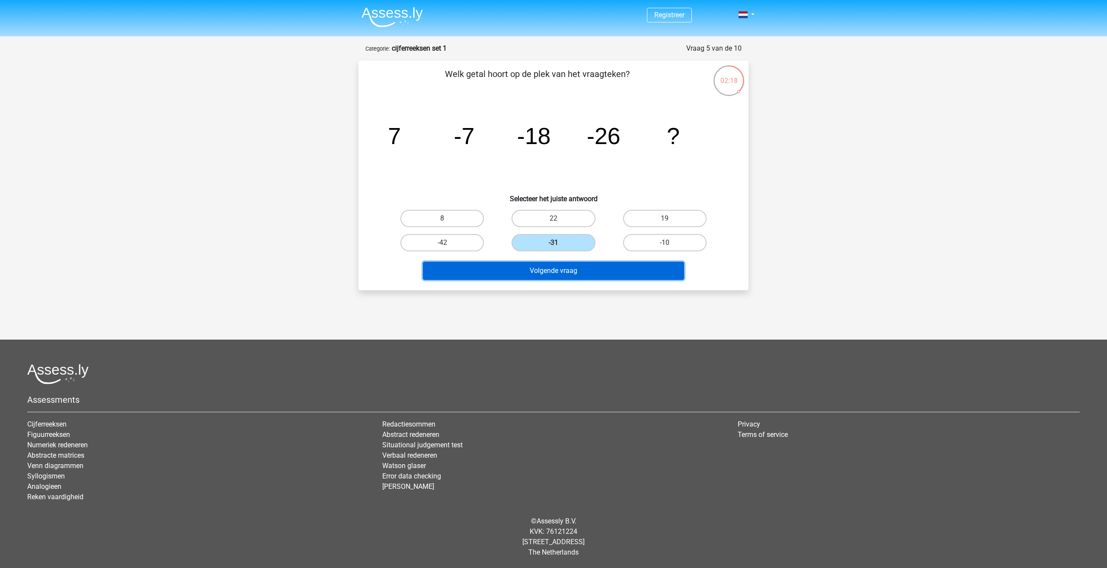
click at [566, 269] on button "Volgende vraag" at bounding box center [554, 271] width 262 height 18
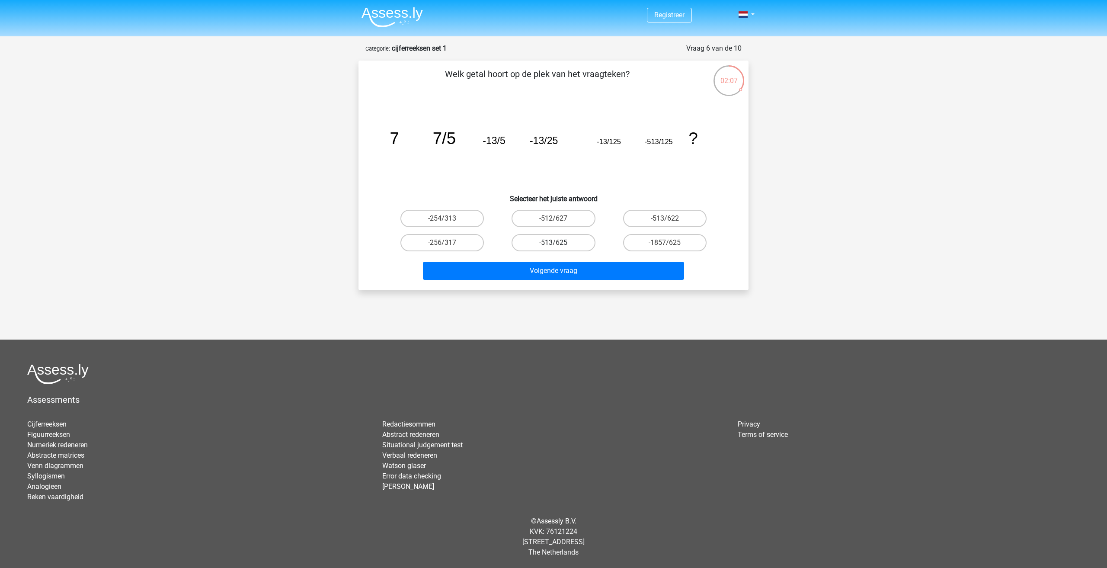
click at [582, 240] on label "-513/625" at bounding box center [552, 242] width 83 height 17
click at [559, 243] on input "-513/625" at bounding box center [556, 246] width 6 height 6
radio input "true"
click at [594, 272] on button "Volgende vraag" at bounding box center [554, 271] width 262 height 18
click at [572, 217] on label "-11/4" at bounding box center [552, 218] width 83 height 17
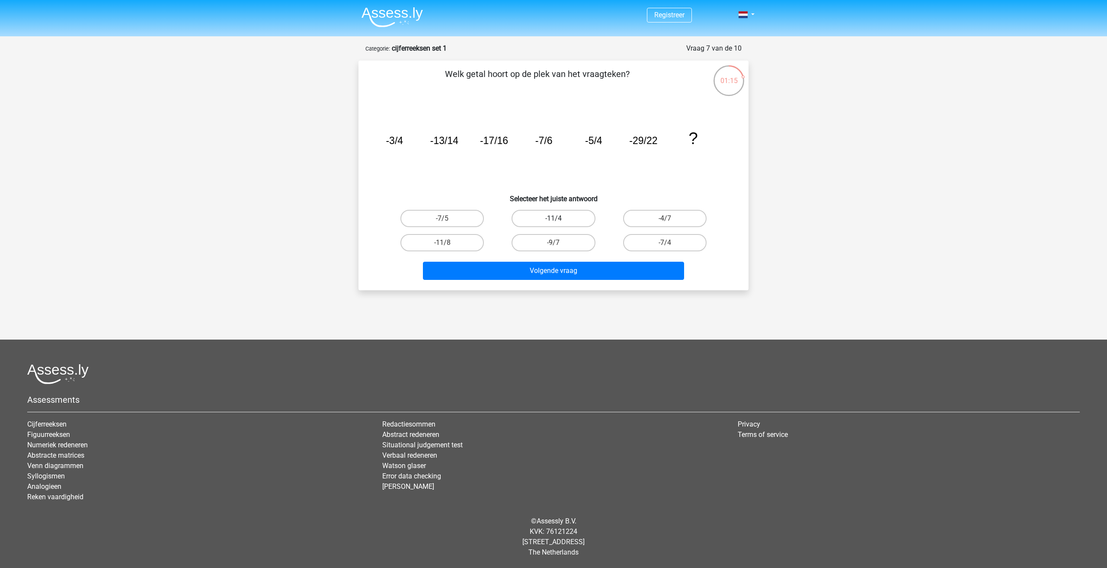
click at [559, 218] on input "-11/4" at bounding box center [556, 221] width 6 height 6
radio input "true"
click at [565, 272] on button "Volgende vraag" at bounding box center [554, 271] width 262 height 18
drag, startPoint x: 476, startPoint y: 217, endPoint x: 490, endPoint y: 223, distance: 15.7
click at [478, 217] on label "10" at bounding box center [441, 218] width 83 height 17
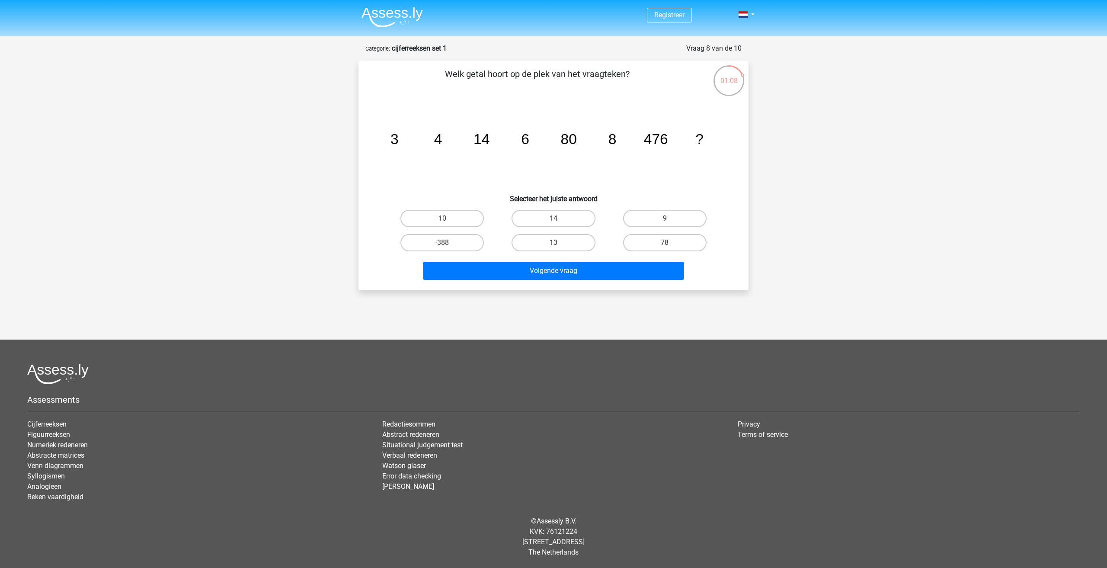
click at [448, 218] on input "10" at bounding box center [445, 221] width 6 height 6
radio input "true"
click at [558, 271] on button "Volgende vraag" at bounding box center [554, 271] width 262 height 18
click at [465, 240] on label "-948" at bounding box center [441, 242] width 83 height 17
click at [448, 243] on input "-948" at bounding box center [445, 246] width 6 height 6
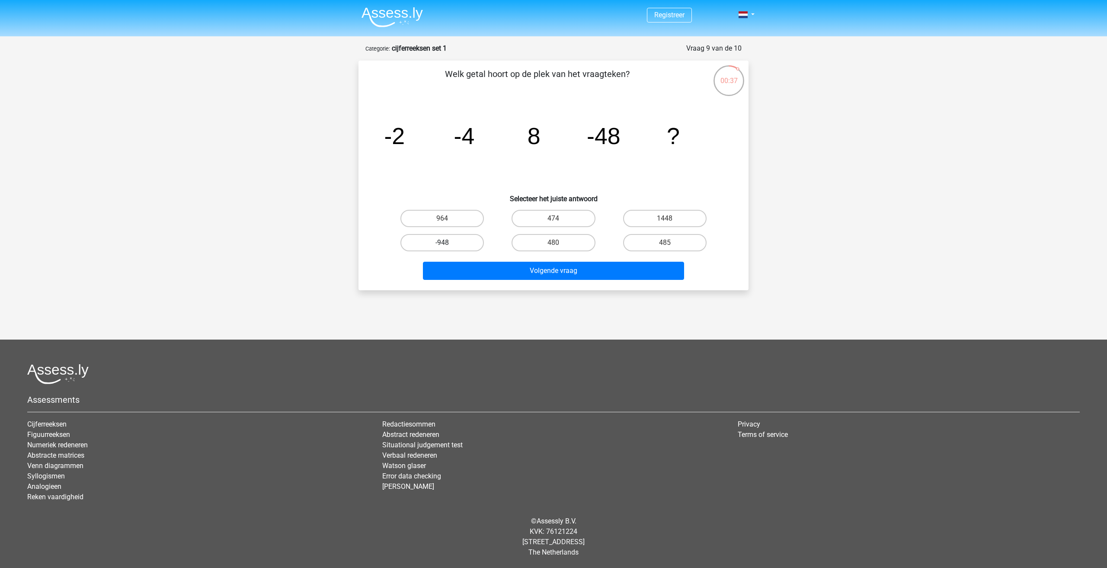
radio input "true"
click at [665, 243] on input "485" at bounding box center [668, 246] width 6 height 6
radio input "true"
click at [600, 272] on button "Volgende vraag" at bounding box center [554, 271] width 262 height 18
click at [464, 239] on label "365" at bounding box center [441, 242] width 83 height 17
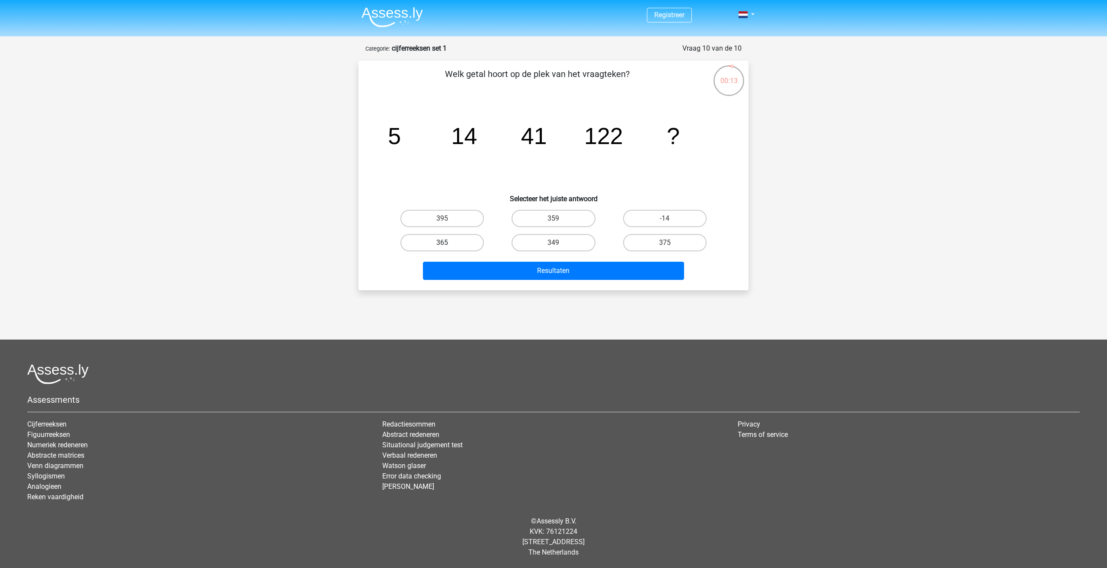
click at [448, 243] on input "365" at bounding box center [445, 246] width 6 height 6
radio input "true"
click at [558, 268] on button "Resultaten" at bounding box center [554, 271] width 262 height 18
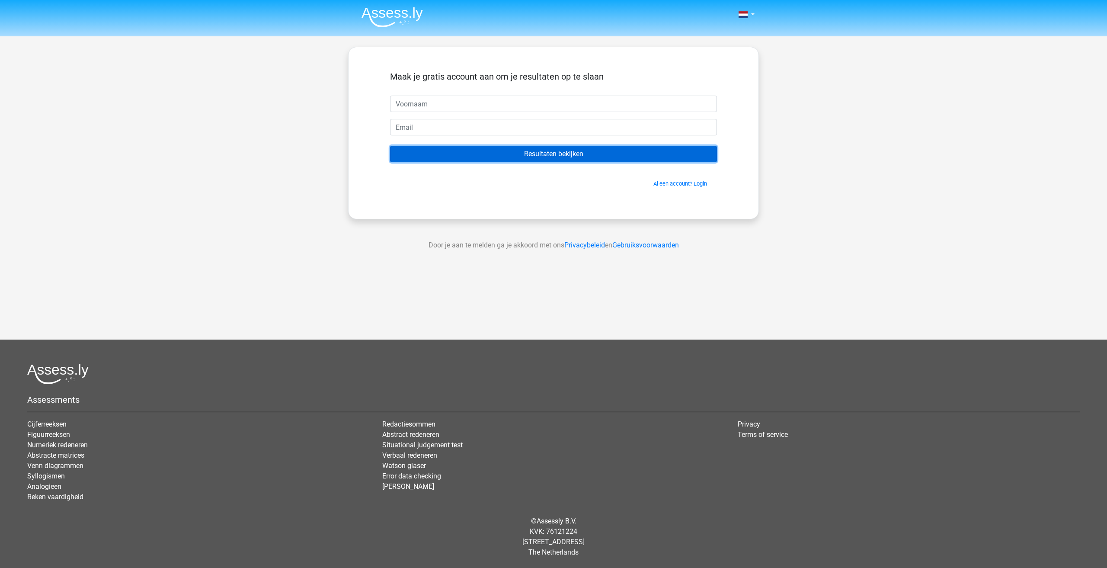
click at [578, 160] on input "Resultaten bekijken" at bounding box center [553, 154] width 327 height 16
click at [524, 177] on div "Al een account? Login" at bounding box center [553, 178] width 327 height 19
click at [474, 105] on input "text" at bounding box center [553, 104] width 327 height 16
type input "[PERSON_NAME]"
click at [470, 128] on input "email" at bounding box center [553, 127] width 327 height 16
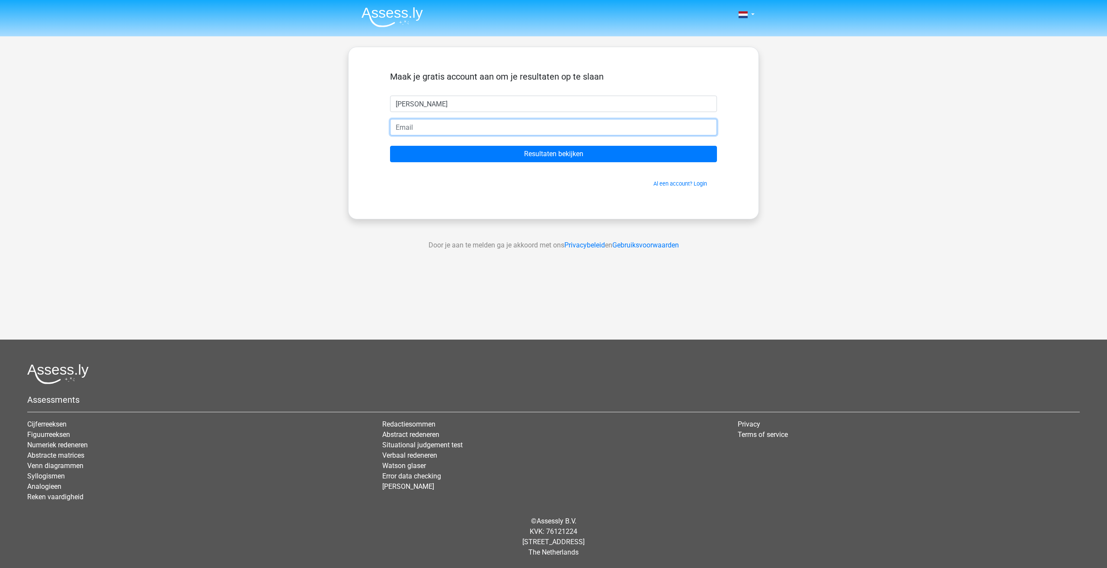
type input "[EMAIL_ADDRESS][DOMAIN_NAME]"
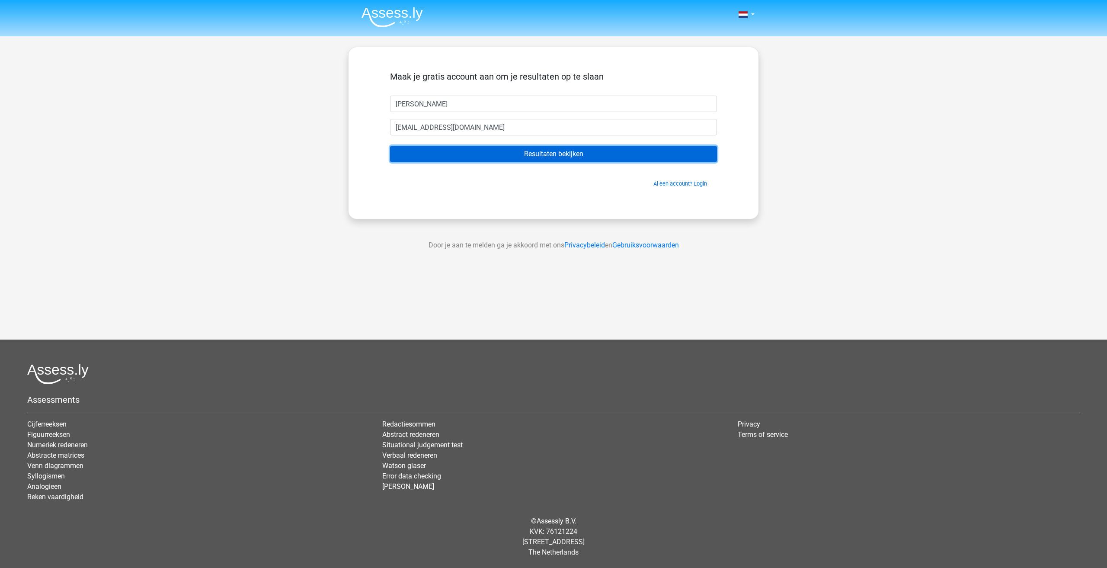
click at [527, 153] on input "Resultaten bekijken" at bounding box center [553, 154] width 327 height 16
